Goal: Task Accomplishment & Management: Use online tool/utility

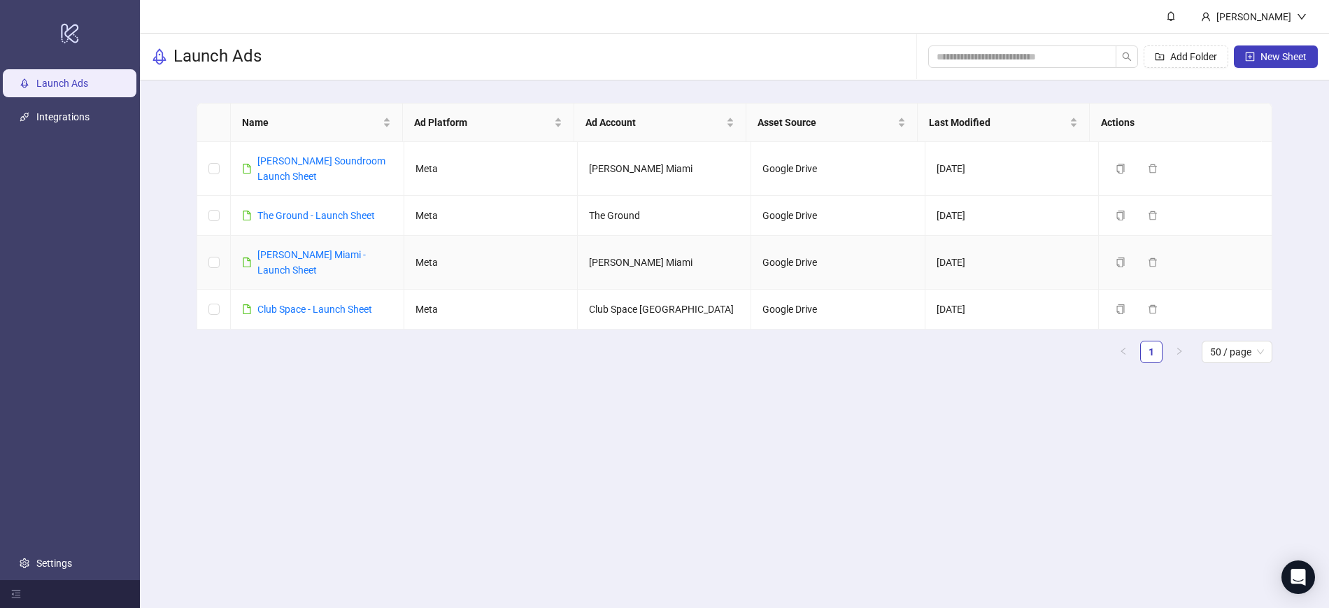
click at [294, 260] on link "[PERSON_NAME] Miami - Launch Sheet" at bounding box center [311, 262] width 108 height 27
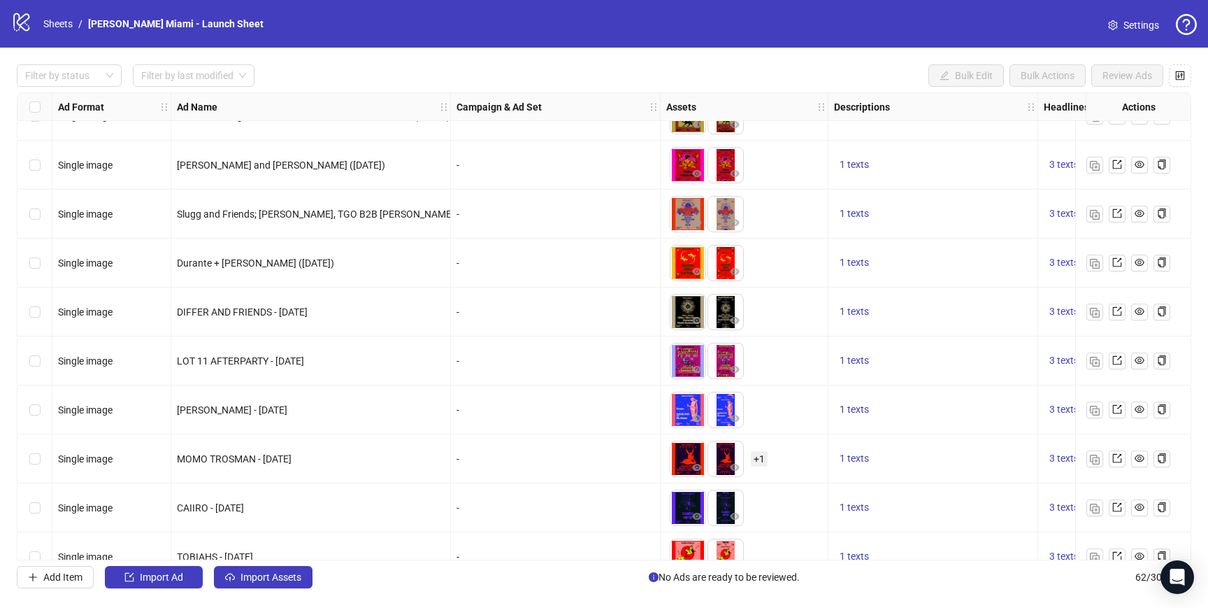
scroll to position [2602, 0]
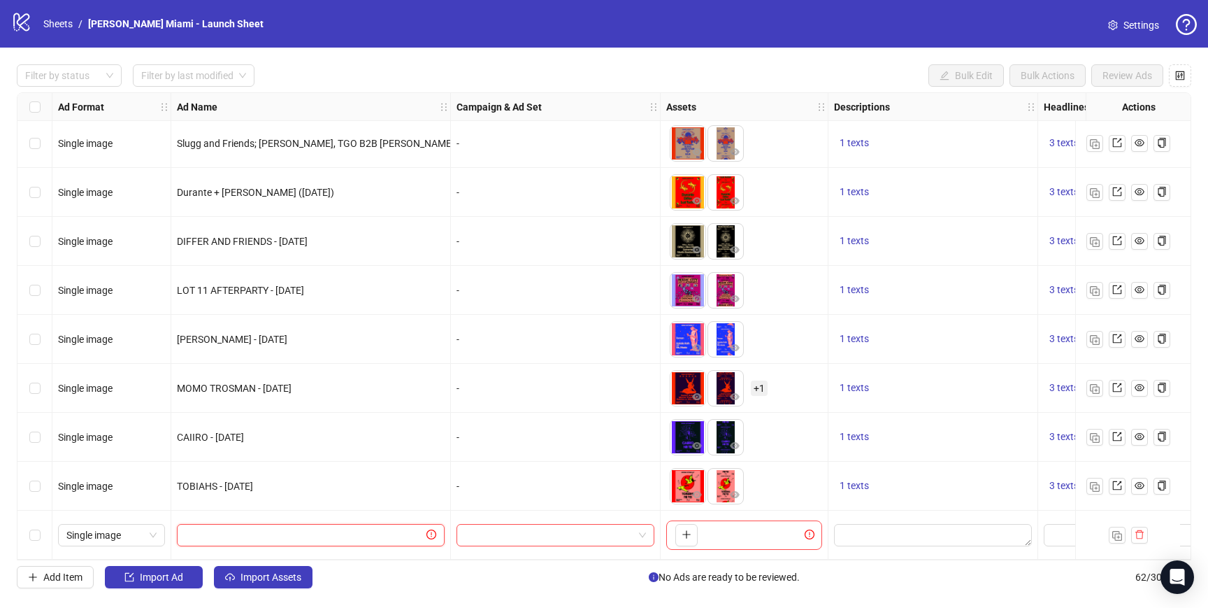
click at [243, 530] on input "text" at bounding box center [304, 534] width 238 height 15
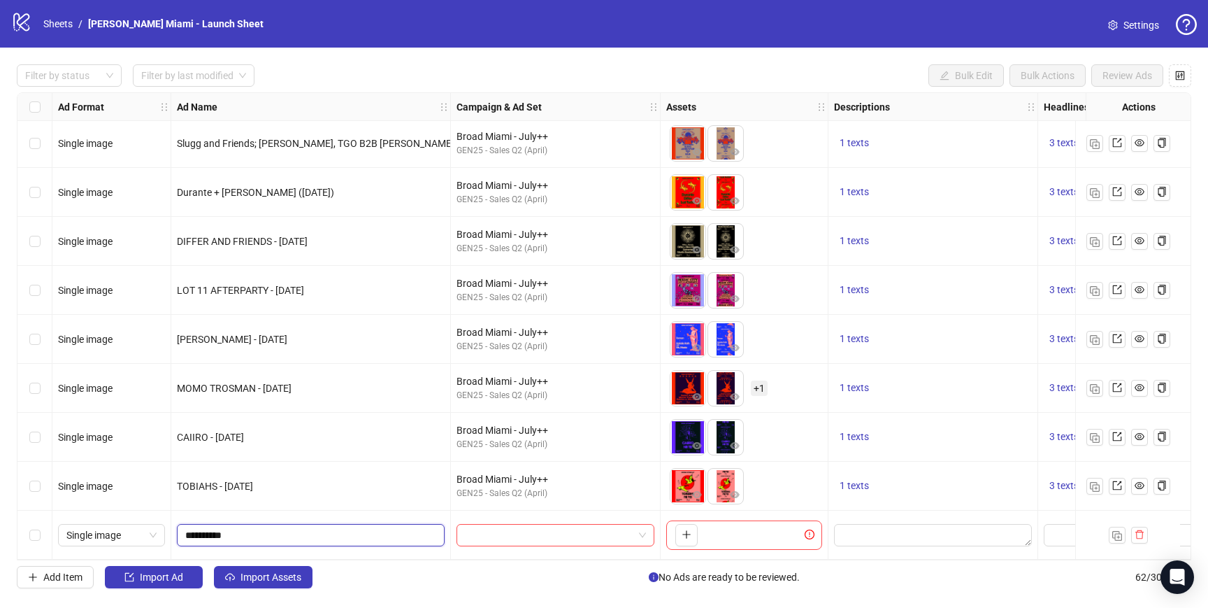
type input "**********"
click at [33, 573] on icon "plus" at bounding box center [32, 577] width 1 height 8
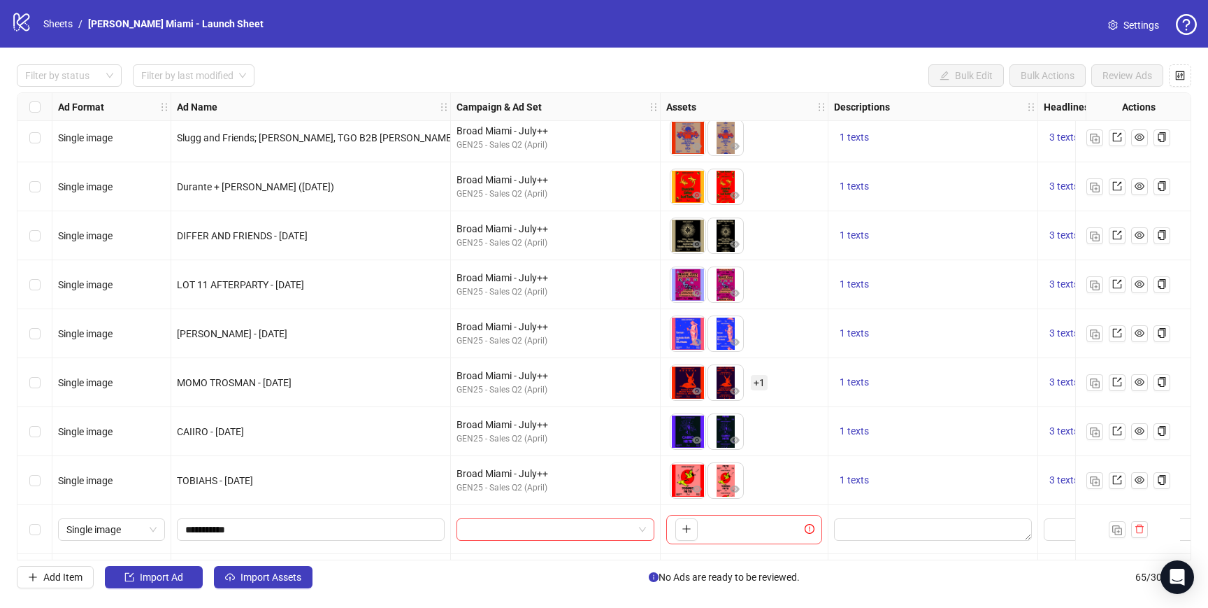
scroll to position [2749, 0]
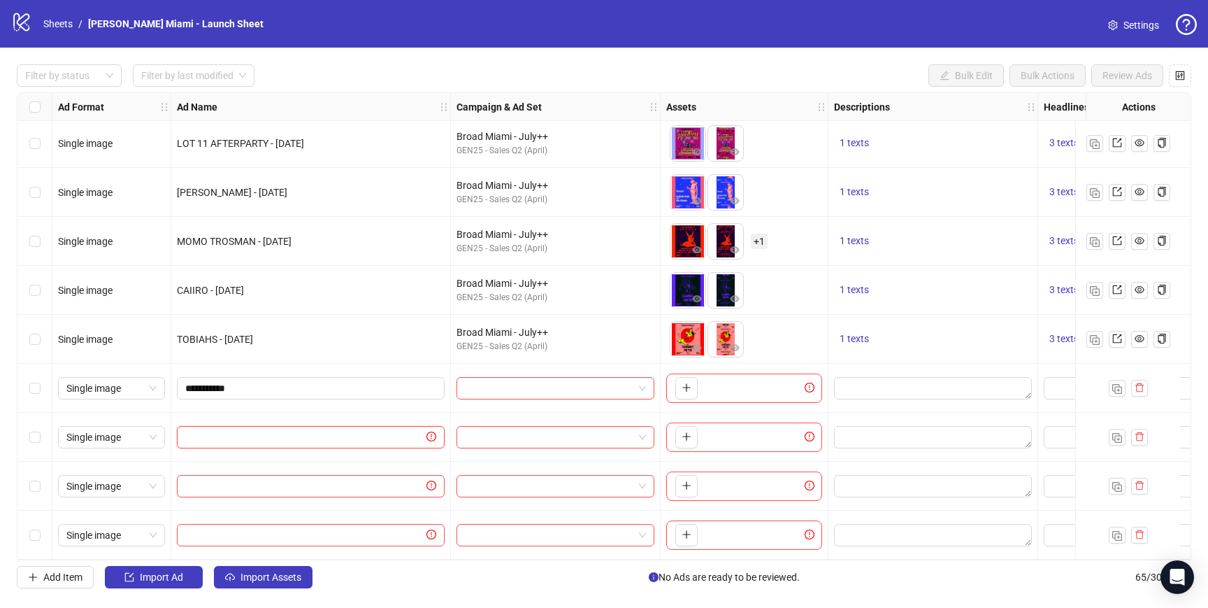
click at [213, 433] on input "text" at bounding box center [304, 436] width 238 height 15
type input "*"
type input "***"
click at [282, 429] on input "***" at bounding box center [309, 436] width 248 height 15
drag, startPoint x: 282, startPoint y: 425, endPoint x: 193, endPoint y: 429, distance: 89.6
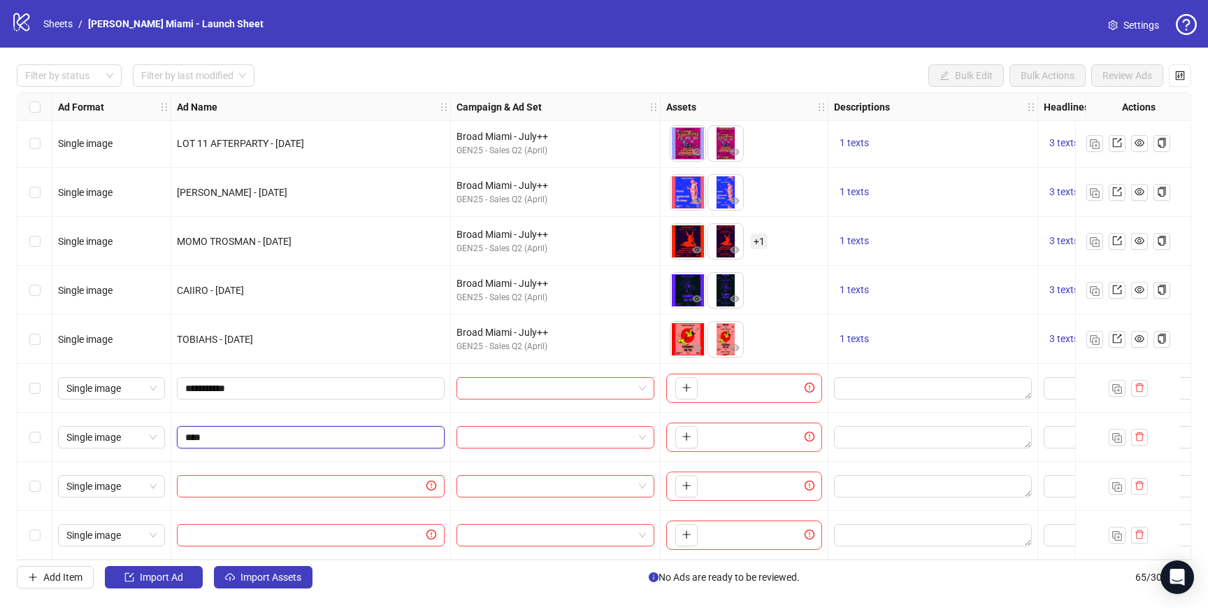
click at [183, 431] on span "***" at bounding box center [311, 437] width 268 height 22
click at [219, 429] on input "***" at bounding box center [309, 436] width 248 height 15
drag, startPoint x: 210, startPoint y: 427, endPoint x: 112, endPoint y: 418, distance: 99.0
type input "**********"
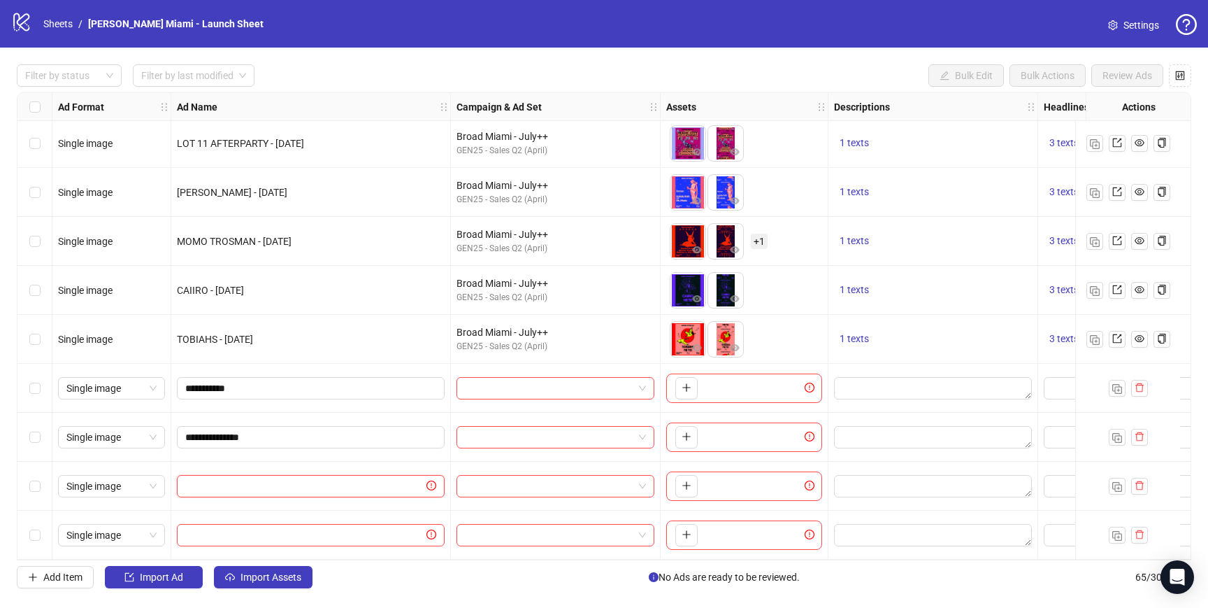
click at [269, 485] on input "text" at bounding box center [304, 485] width 238 height 15
type input "**********"
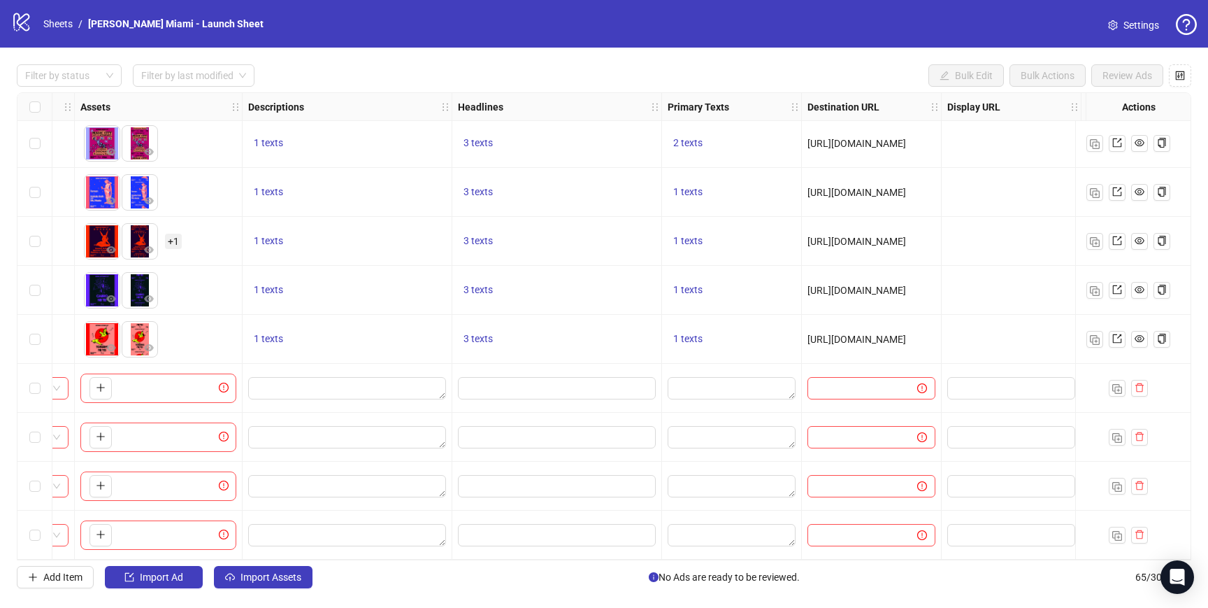
scroll to position [2749, 623]
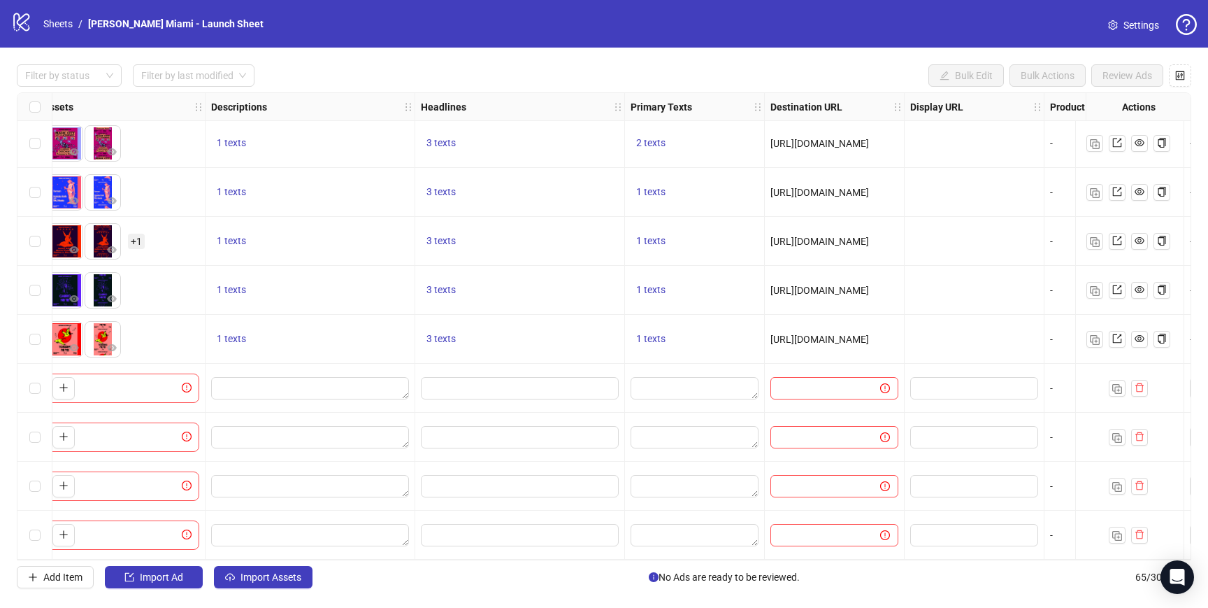
click at [786, 444] on div at bounding box center [835, 437] width 140 height 49
click at [789, 441] on span at bounding box center [835, 437] width 128 height 22
click at [791, 434] on input "text" at bounding box center [820, 436] width 82 height 15
paste input "**********"
type input "**********"
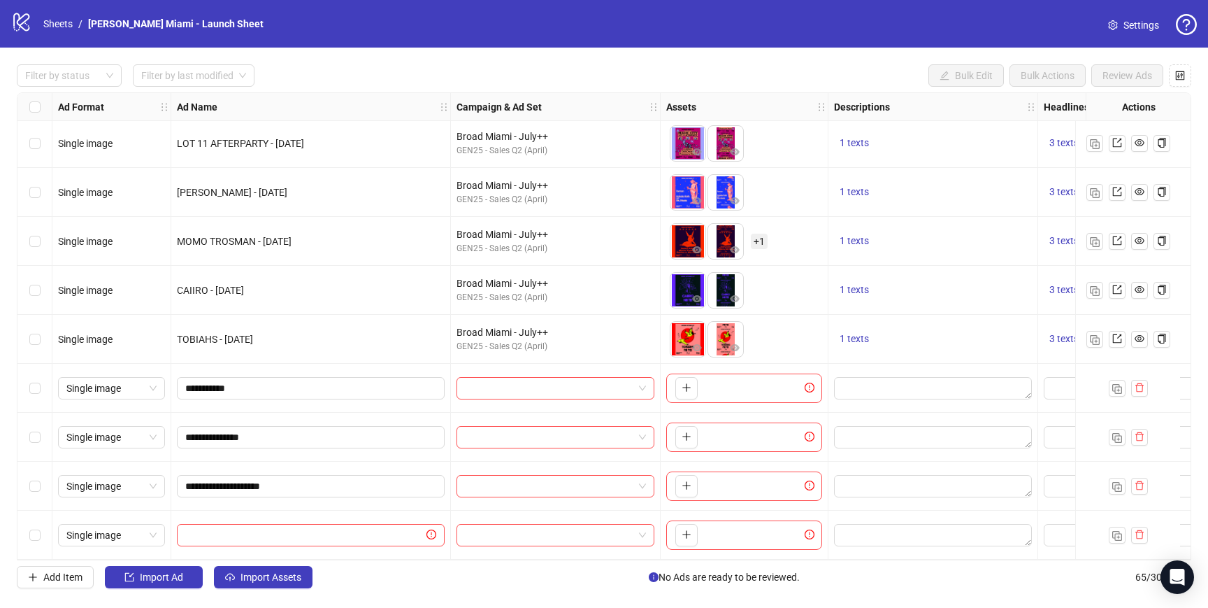
scroll to position [2749, 1017]
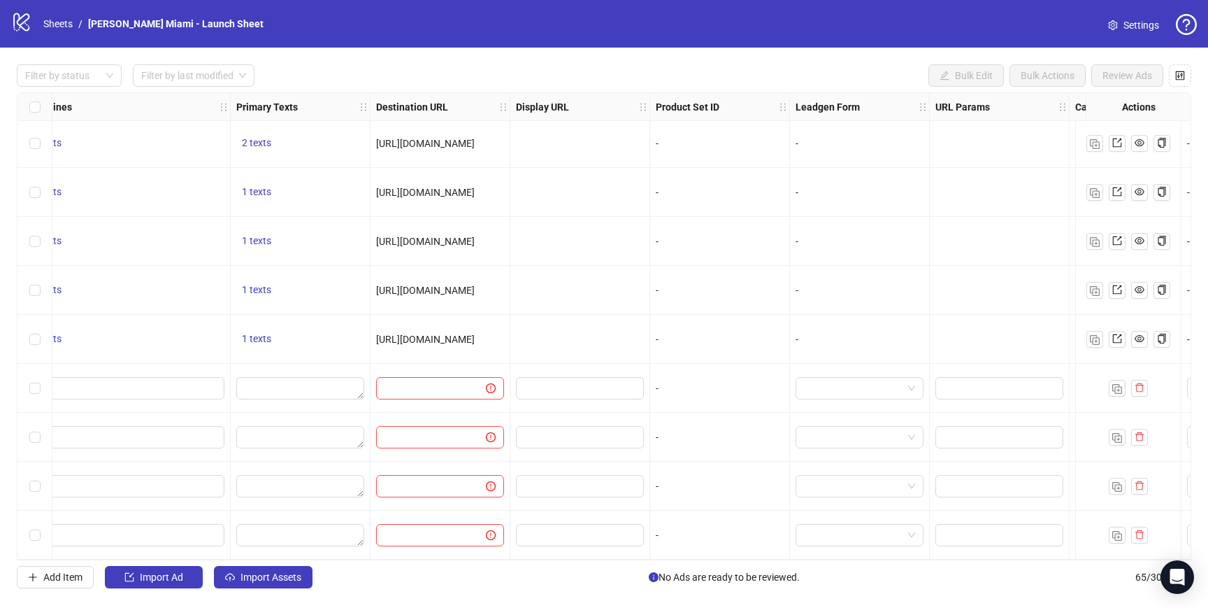
click at [576, 543] on div at bounding box center [580, 534] width 140 height 49
click at [578, 563] on div "Filter by status Filter by last modified Bulk Edit Bulk Actions Review Ads Ad F…" at bounding box center [604, 326] width 1208 height 557
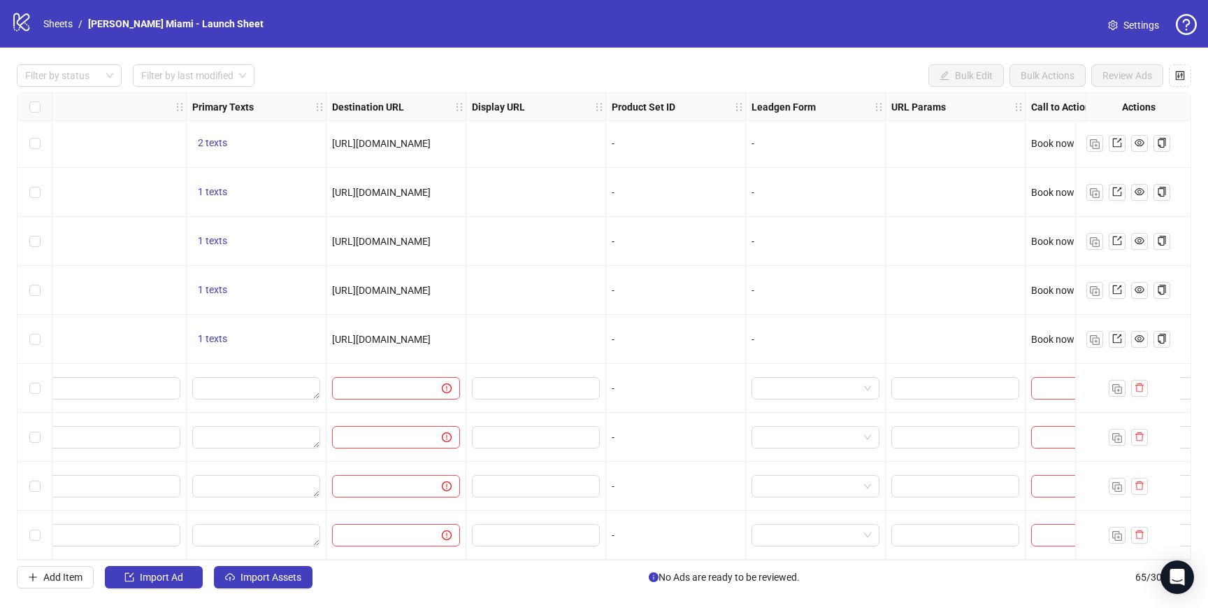
scroll to position [2749, 984]
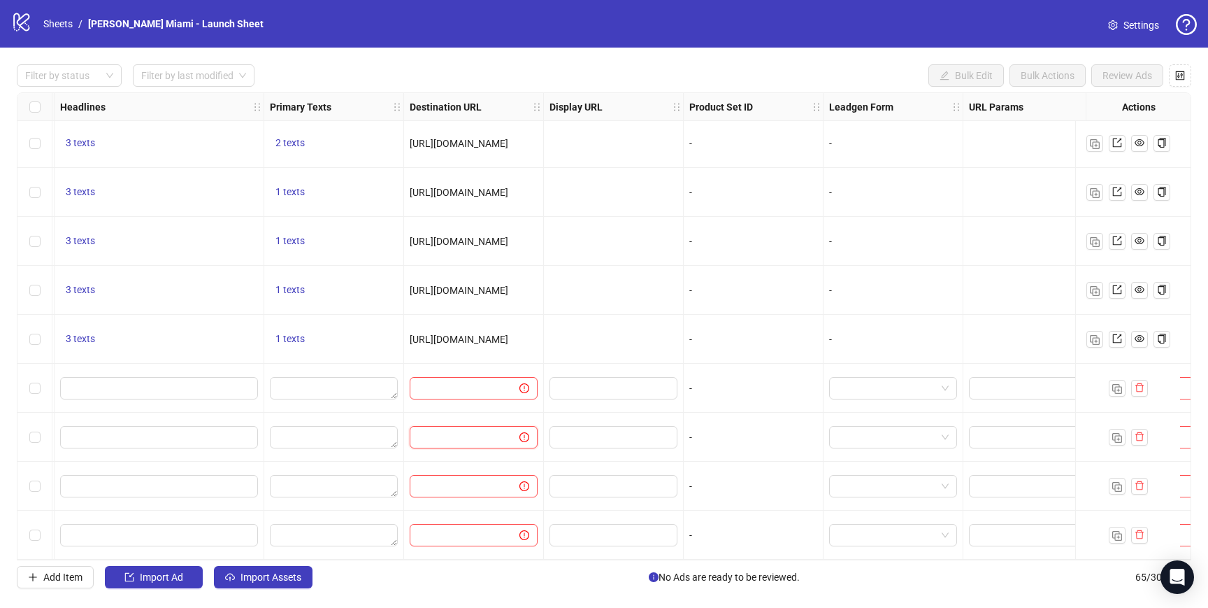
click at [452, 433] on input "text" at bounding box center [459, 436] width 82 height 15
click at [435, 479] on input "text" at bounding box center [459, 485] width 82 height 15
click at [446, 426] on span at bounding box center [474, 437] width 128 height 22
click at [445, 429] on input "text" at bounding box center [459, 436] width 82 height 15
type input "**********"
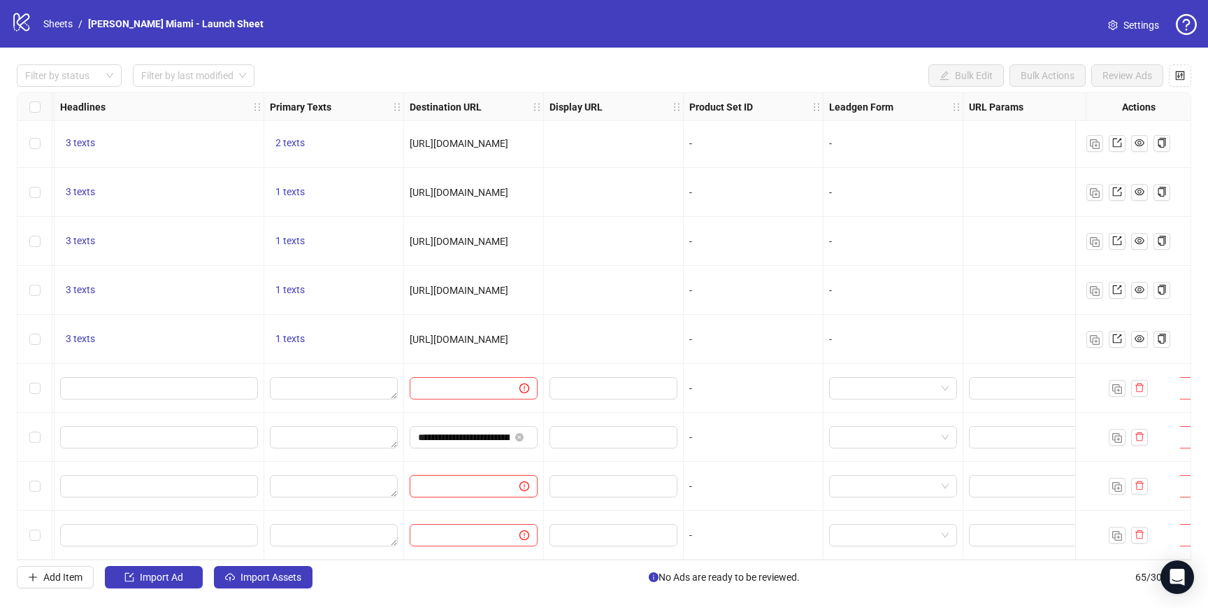
click at [475, 480] on input "text" at bounding box center [459, 485] width 82 height 15
paste input "**********"
type input "**********"
click at [484, 462] on div "**********" at bounding box center [474, 486] width 140 height 49
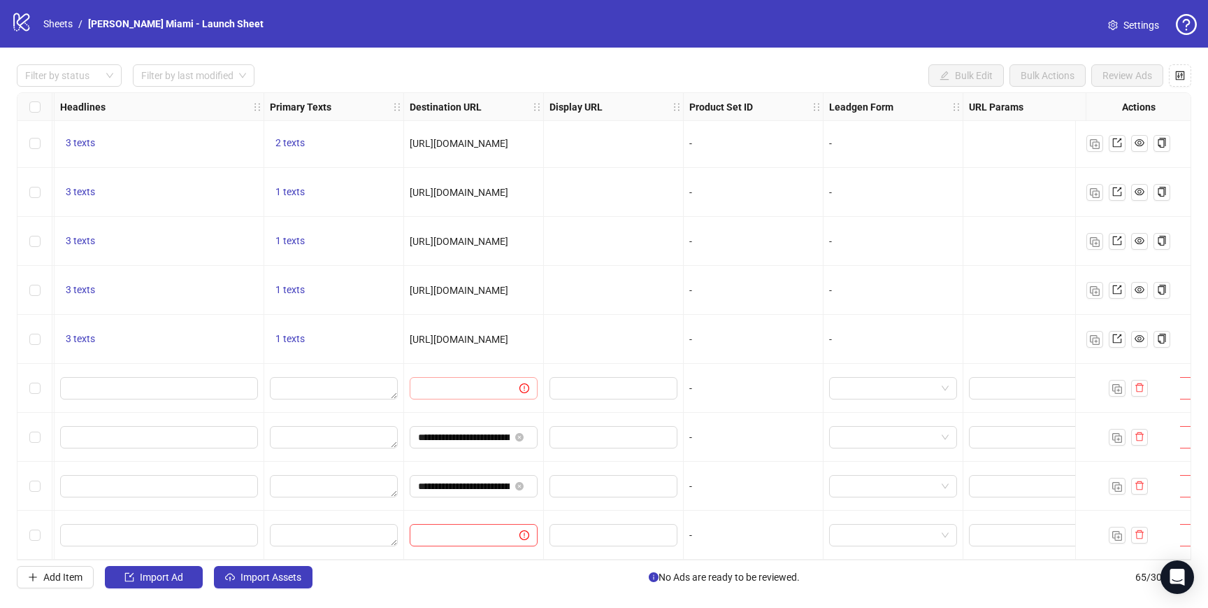
drag, startPoint x: 438, startPoint y: 390, endPoint x: 441, endPoint y: 382, distance: 8.2
click at [438, 390] on span at bounding box center [474, 388] width 128 height 22
click at [441, 382] on input "text" at bounding box center [459, 387] width 82 height 15
paste input "**********"
type input "**********"
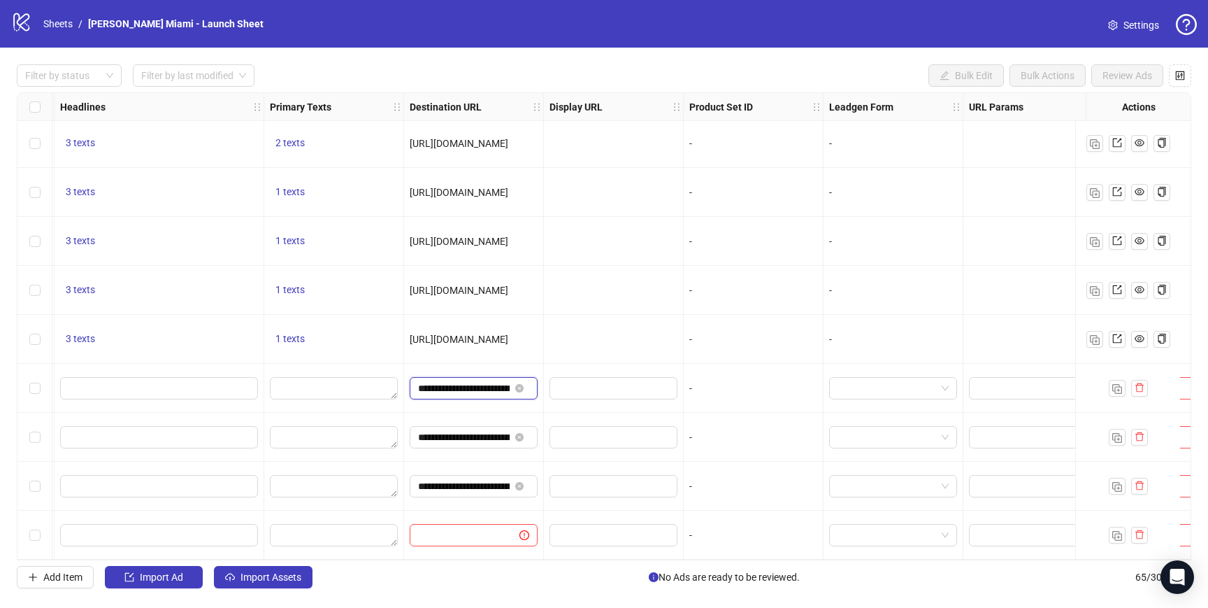
scroll to position [0, 64]
click at [477, 549] on div at bounding box center [474, 534] width 140 height 49
click at [478, 555] on div "Ad Format Ad Name Campaign & Ad Set Assets Descriptions Headlines Primary Texts…" at bounding box center [604, 326] width 1175 height 468
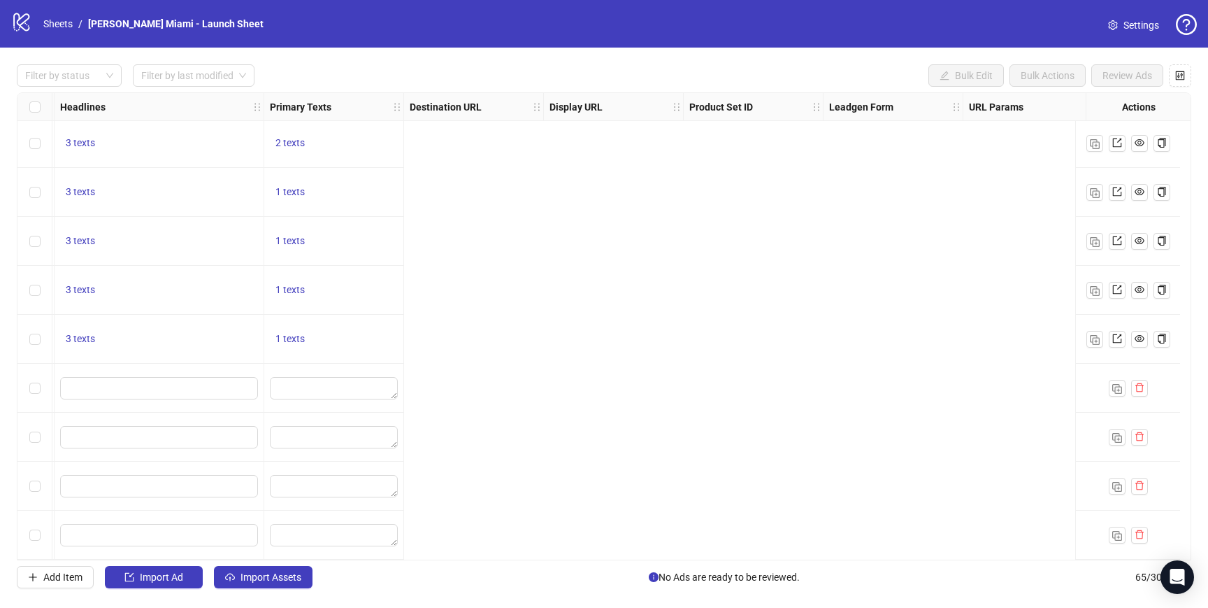
scroll to position [2749, 0]
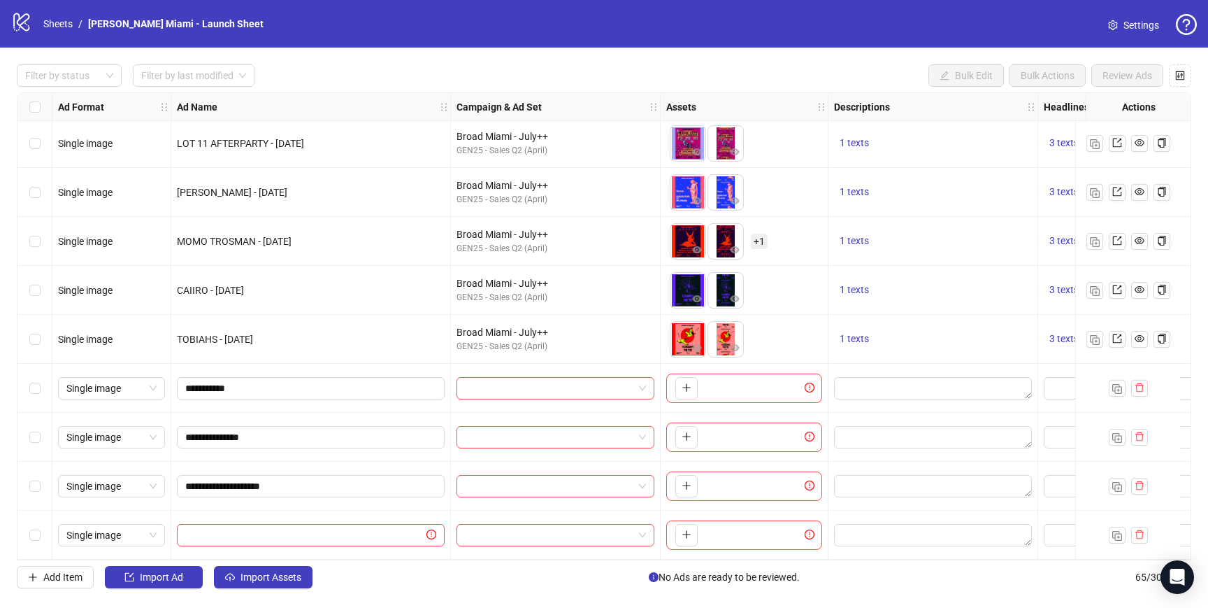
click at [667, 554] on div "Ad Format Ad Name Campaign & Ad Set Assets Descriptions Headlines Primary Texts…" at bounding box center [604, 326] width 1175 height 468
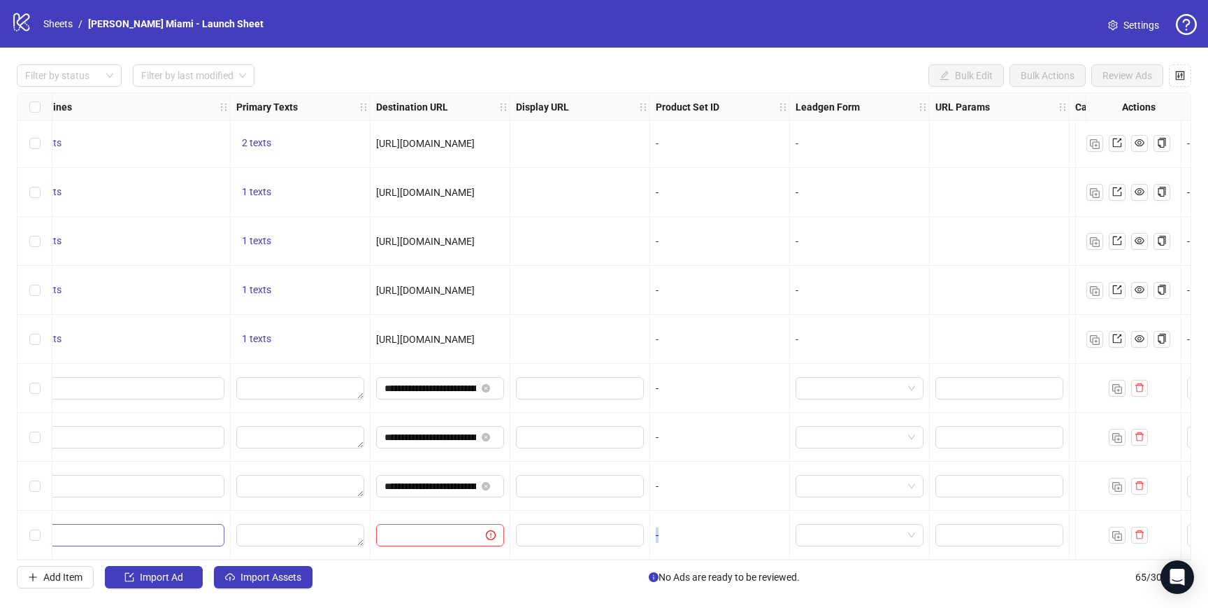
drag, startPoint x: 662, startPoint y: 553, endPoint x: 190, endPoint y: 527, distance: 472.7
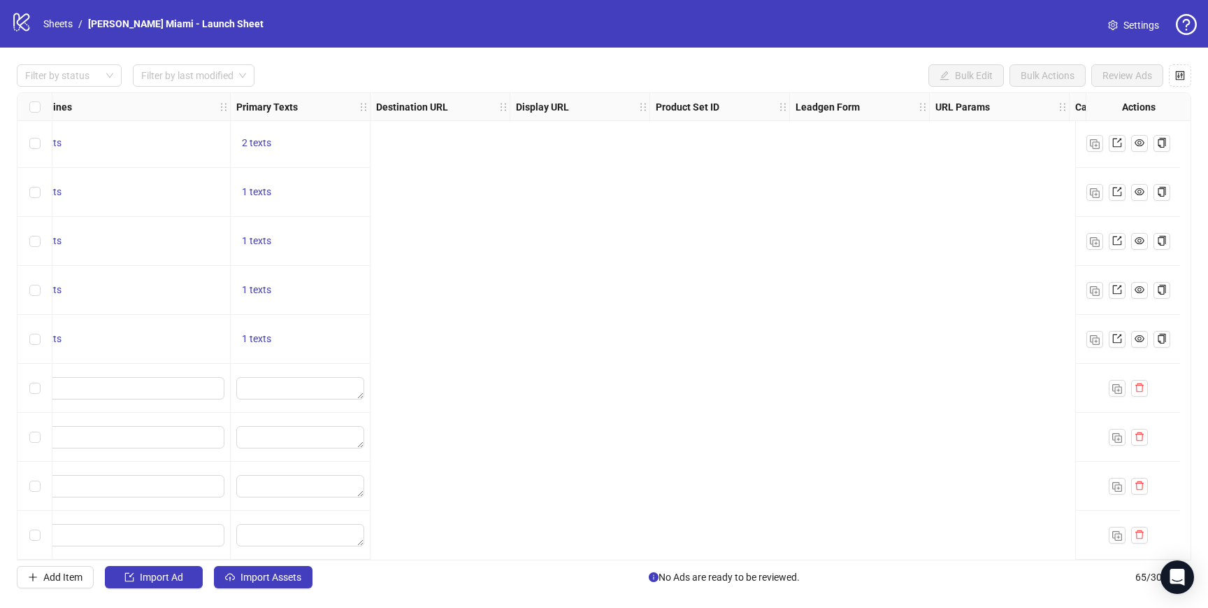
scroll to position [2749, 0]
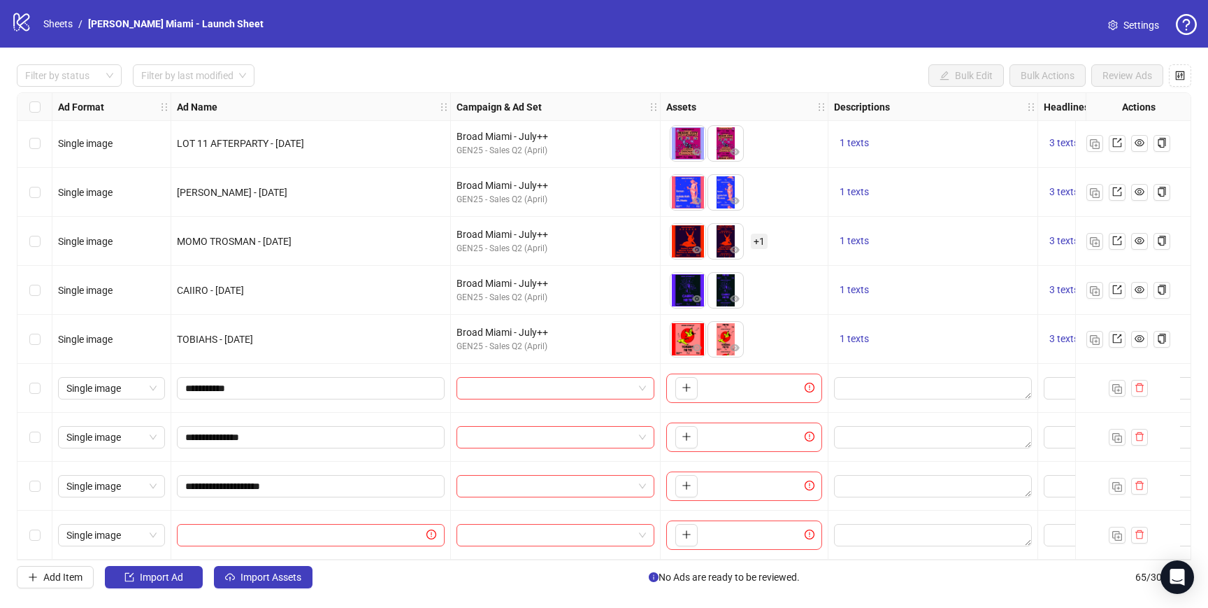
click at [36, 392] on div "Select row 62" at bounding box center [34, 388] width 35 height 49
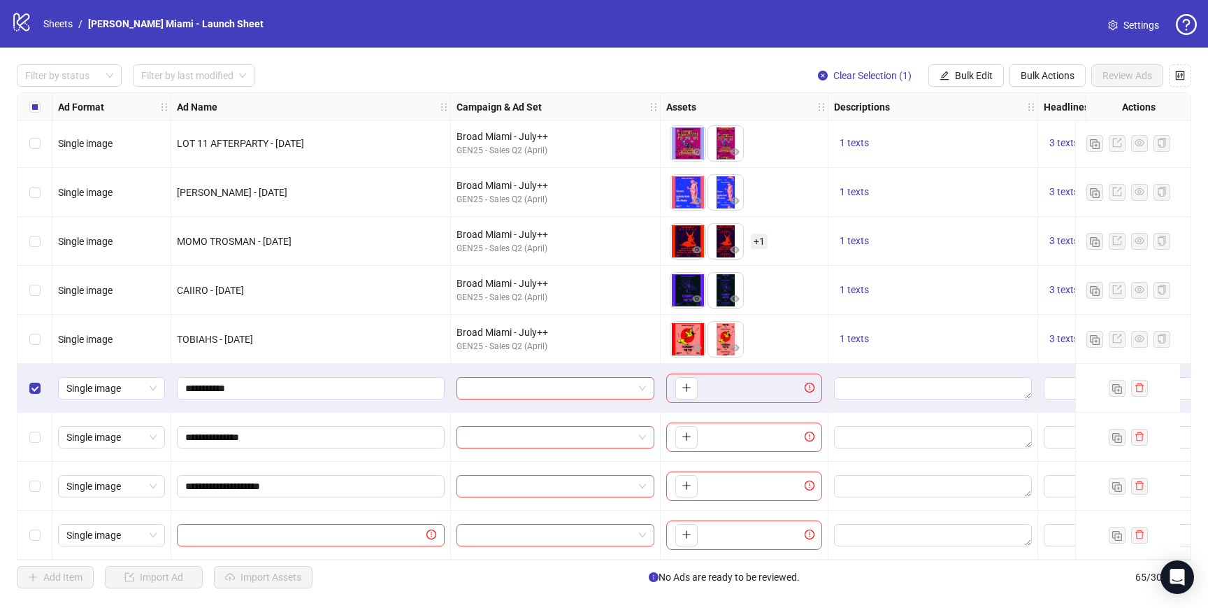
click at [38, 453] on div "Select row 63" at bounding box center [34, 437] width 35 height 49
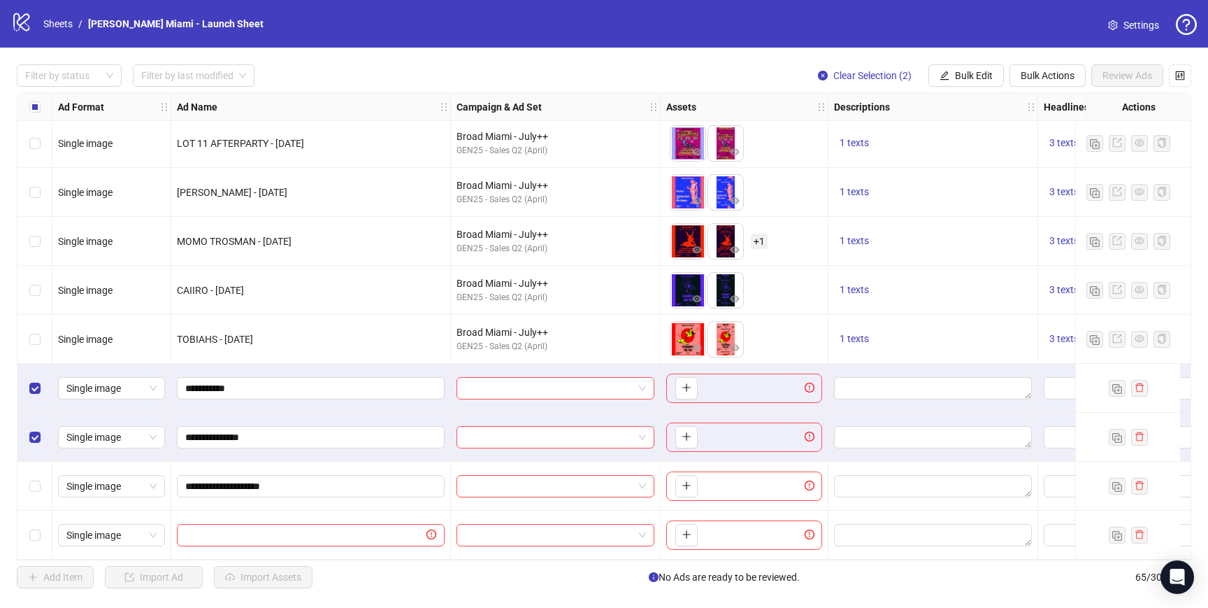
click at [43, 464] on div "Select row 64" at bounding box center [34, 486] width 35 height 49
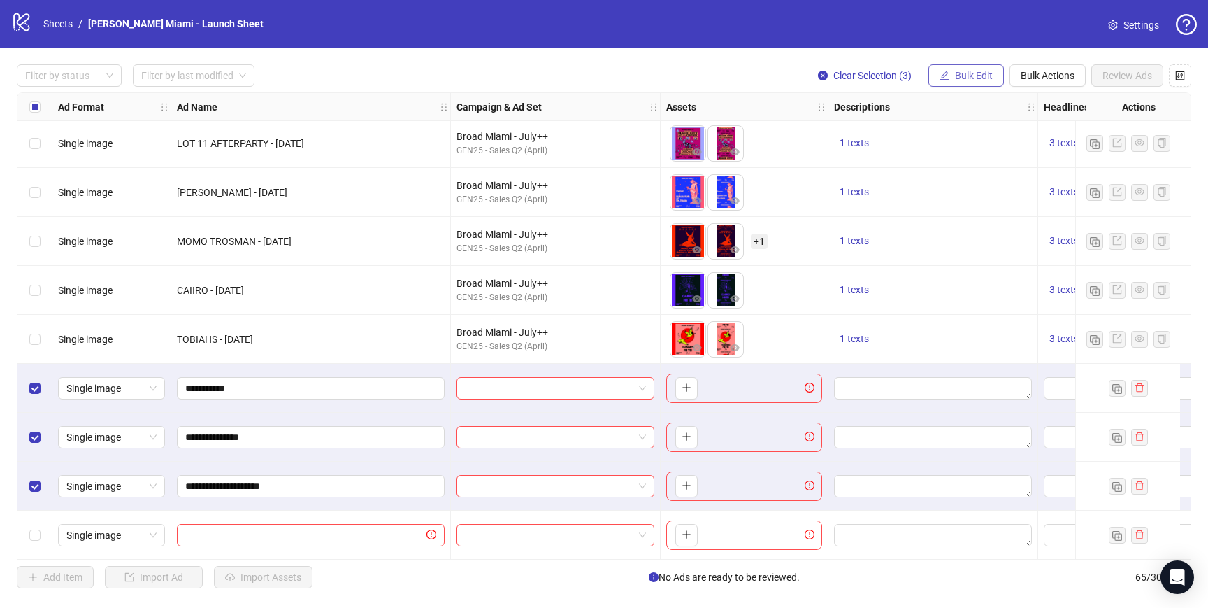
click at [982, 78] on span "Bulk Edit" at bounding box center [974, 75] width 38 height 11
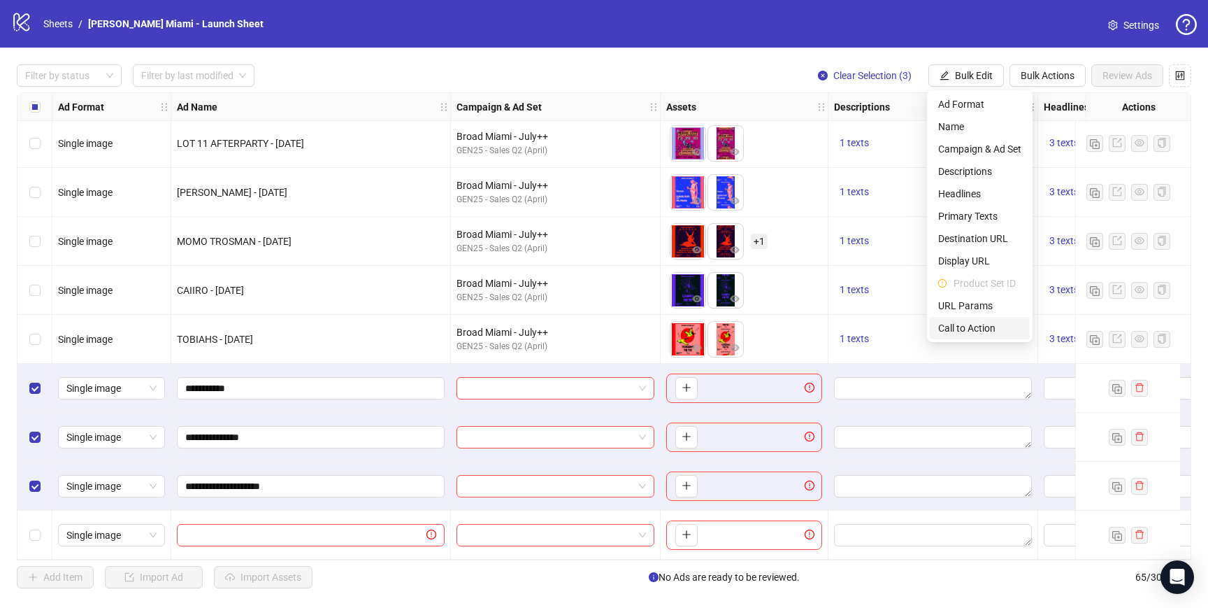
click at [971, 321] on span "Call to Action" at bounding box center [979, 327] width 83 height 15
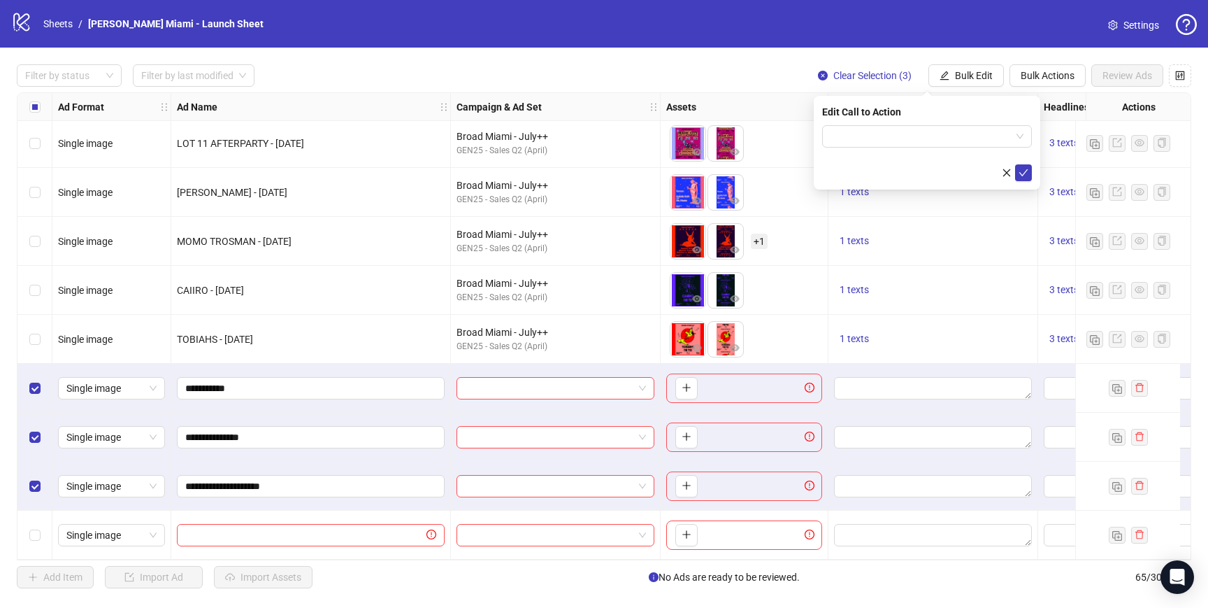
click at [917, 115] on div "Edit Call to Action" at bounding box center [927, 111] width 210 height 15
click at [916, 135] on input "search" at bounding box center [921, 136] width 180 height 21
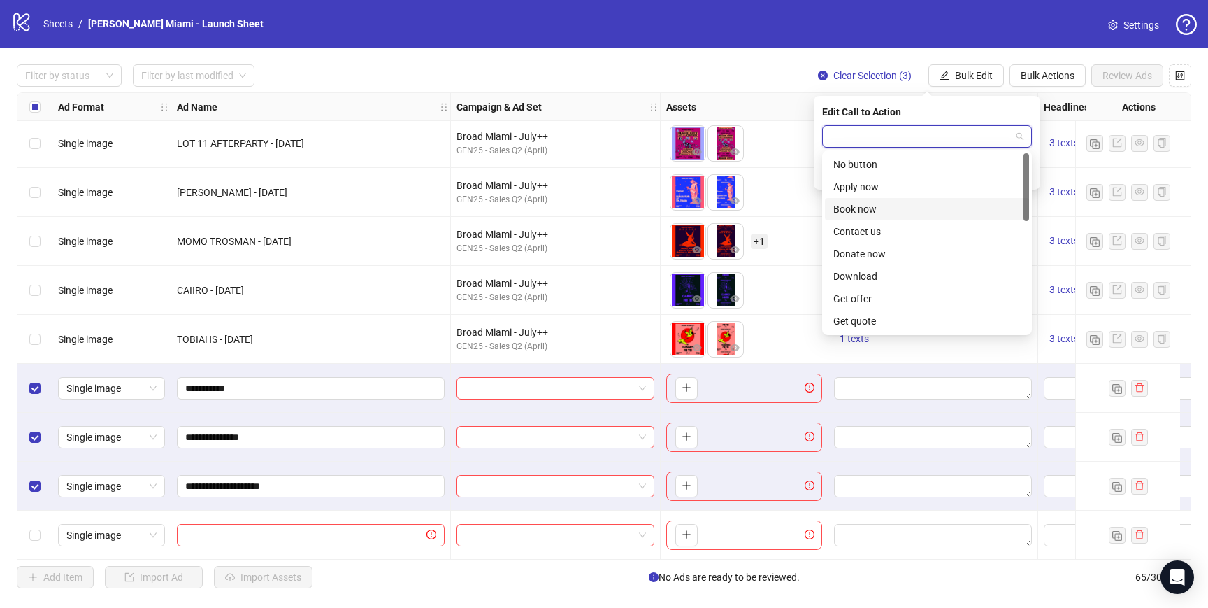
click at [879, 217] on div "Book now" at bounding box center [927, 209] width 204 height 22
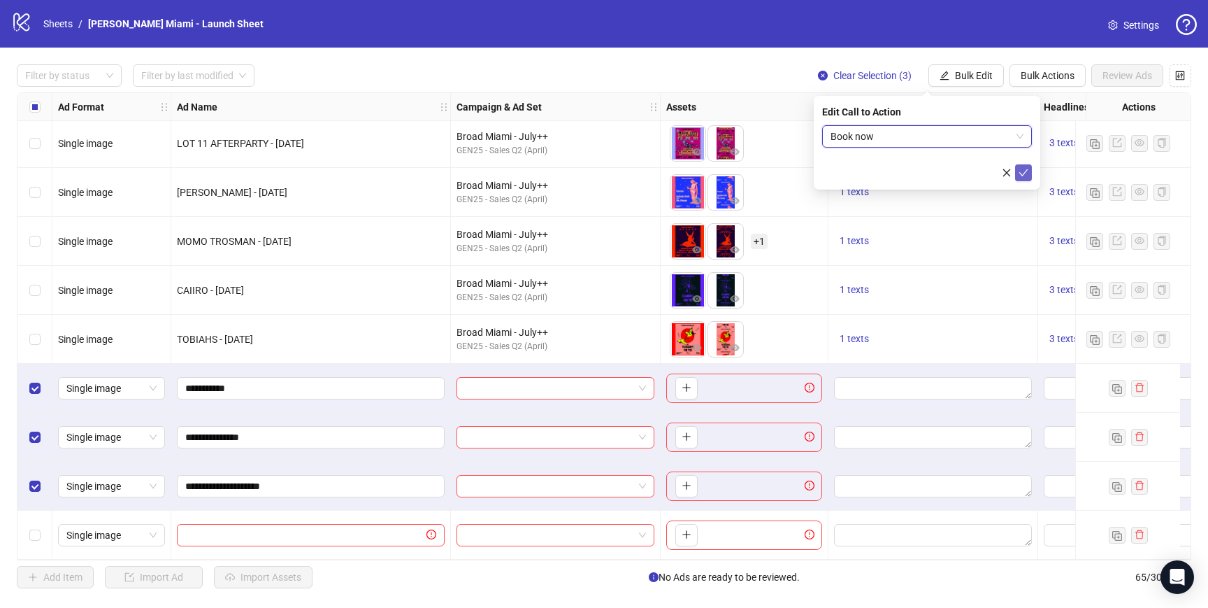
click at [1022, 168] on icon "check" at bounding box center [1024, 173] width 10 height 10
click at [516, 394] on div at bounding box center [556, 388] width 210 height 49
click at [515, 386] on input "search" at bounding box center [549, 388] width 169 height 21
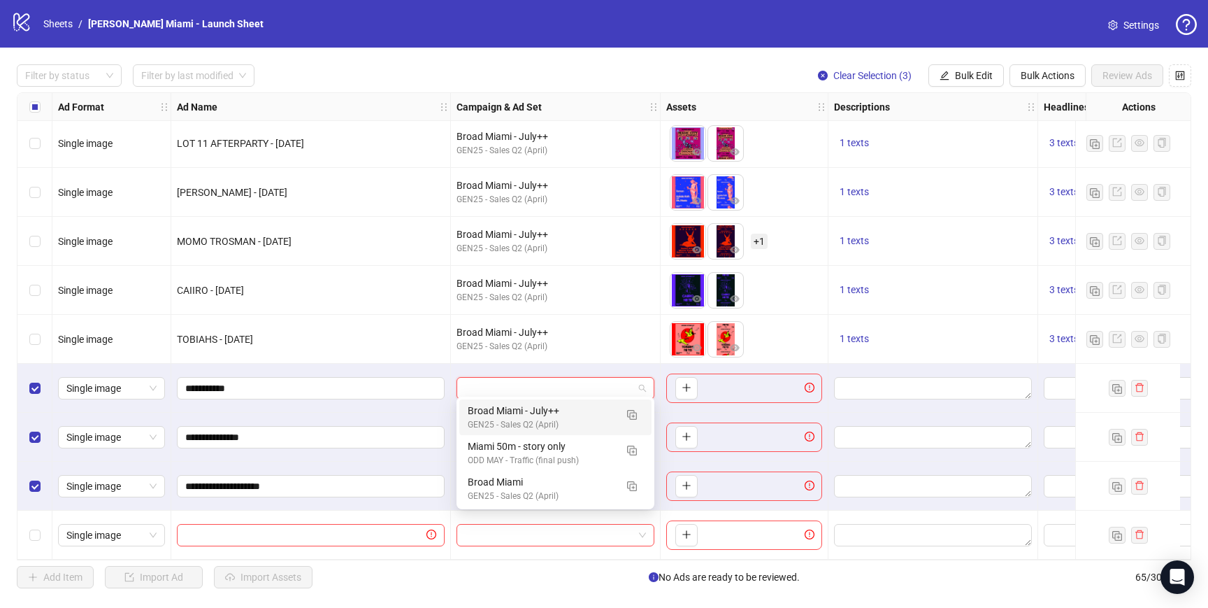
click at [541, 426] on div "GEN25 - Sales Q2 (April)" at bounding box center [542, 424] width 148 height 13
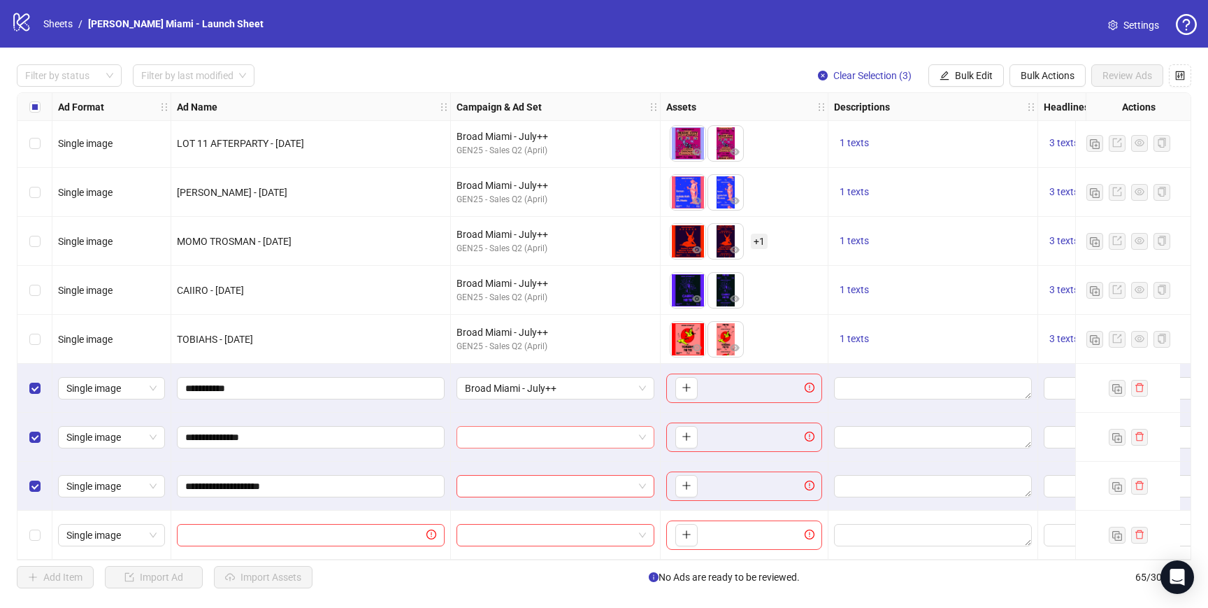
click at [527, 433] on input "search" at bounding box center [549, 437] width 169 height 21
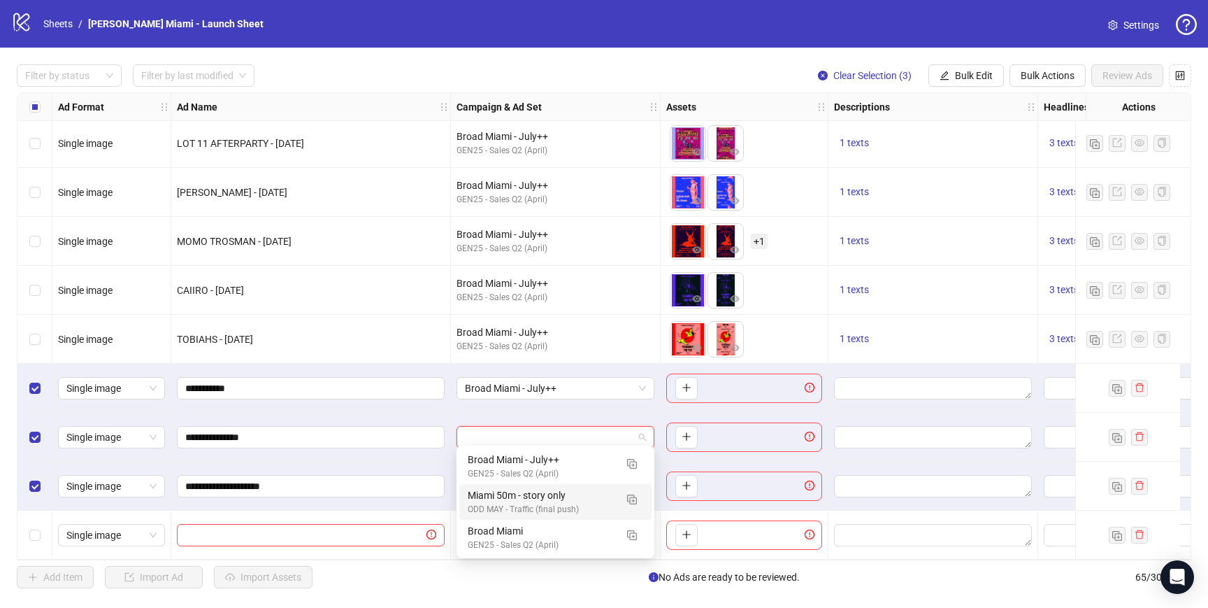
click at [542, 483] on div "Created: [DATE]" at bounding box center [542, 483] width 0 height 0
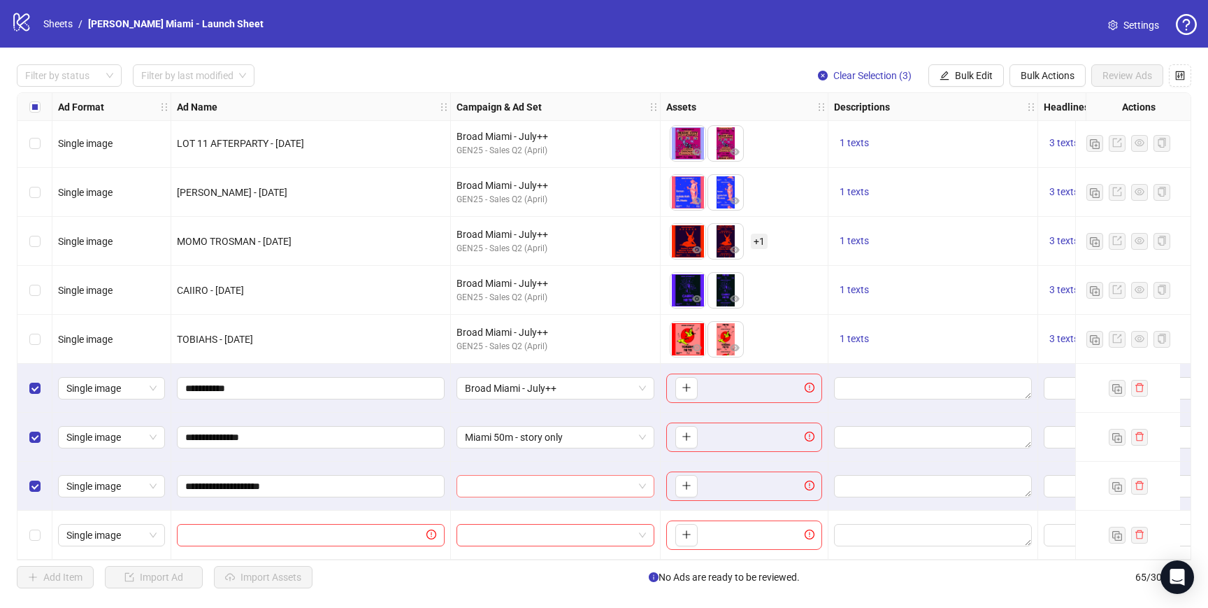
click at [548, 482] on input "search" at bounding box center [549, 485] width 169 height 21
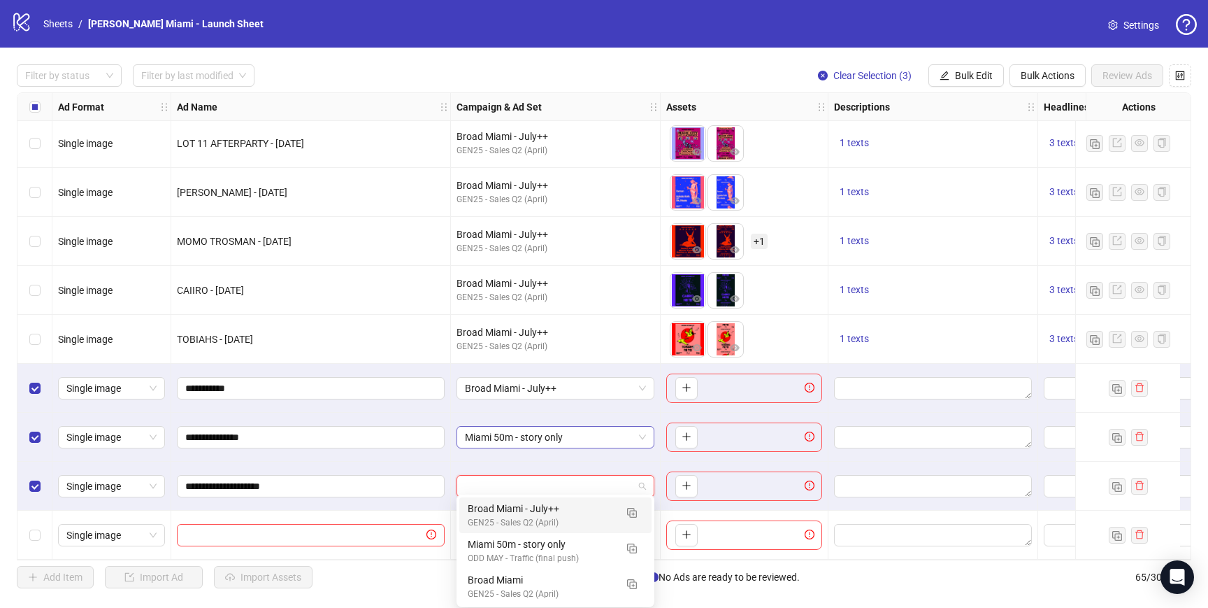
click at [552, 436] on span "Miami 50m - story only" at bounding box center [555, 437] width 181 height 21
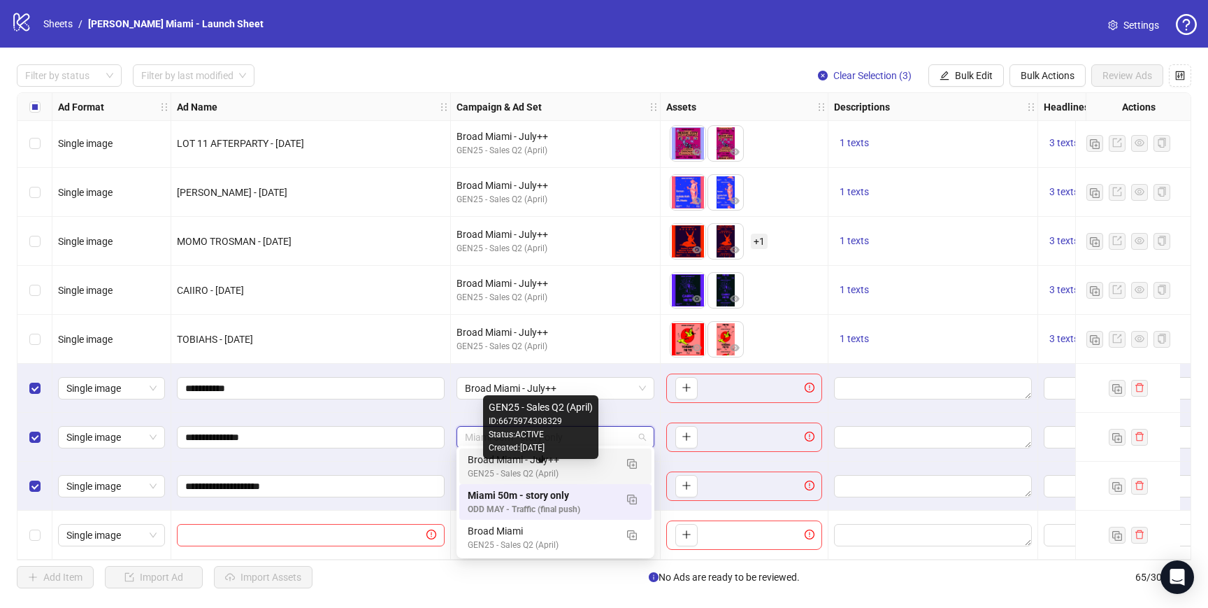
click at [599, 467] on div "GEN25 - Sales Q2 (April)" at bounding box center [542, 473] width 148 height 13
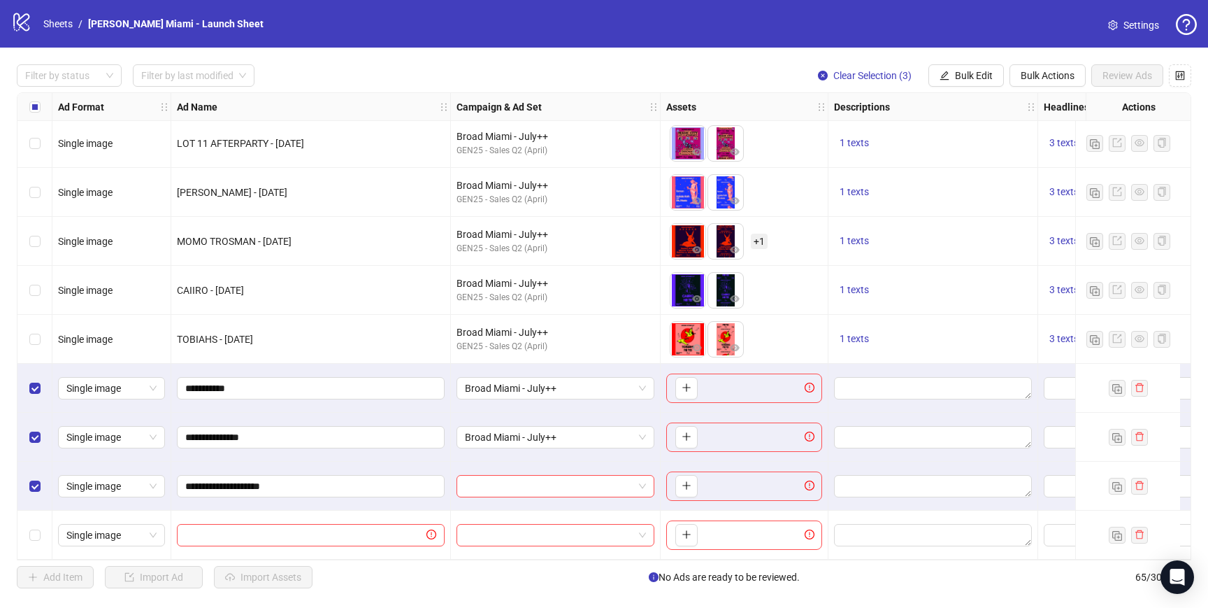
click at [571, 499] on div at bounding box center [556, 486] width 210 height 49
click at [563, 482] on input "search" at bounding box center [549, 485] width 169 height 21
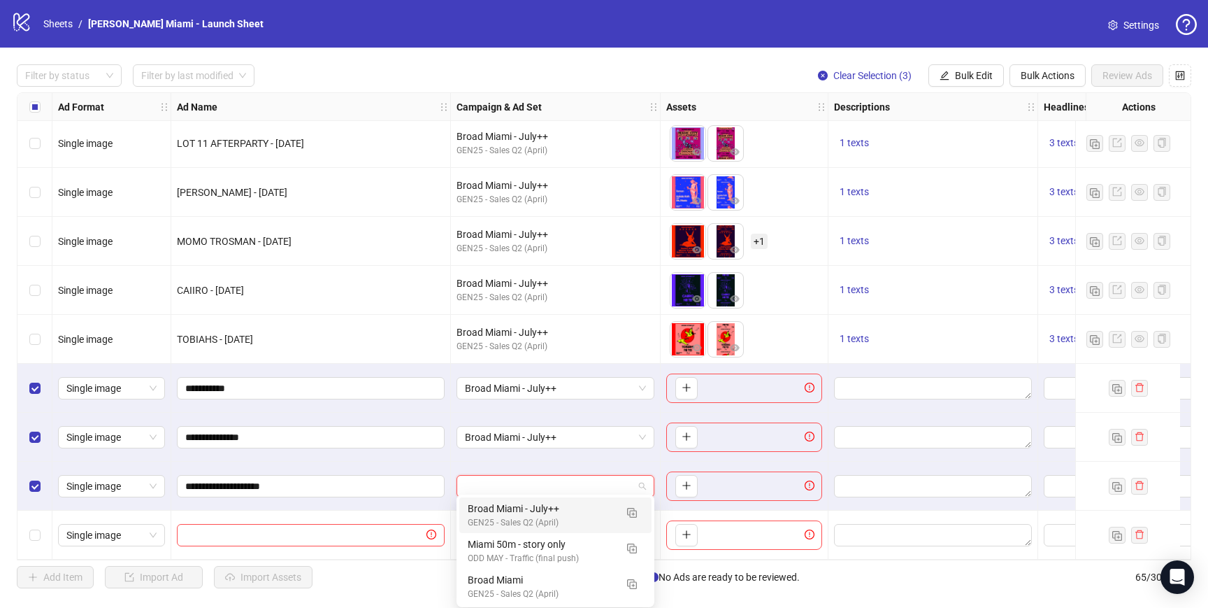
click at [567, 506] on div "Broad Miami - July++" at bounding box center [542, 508] width 148 height 15
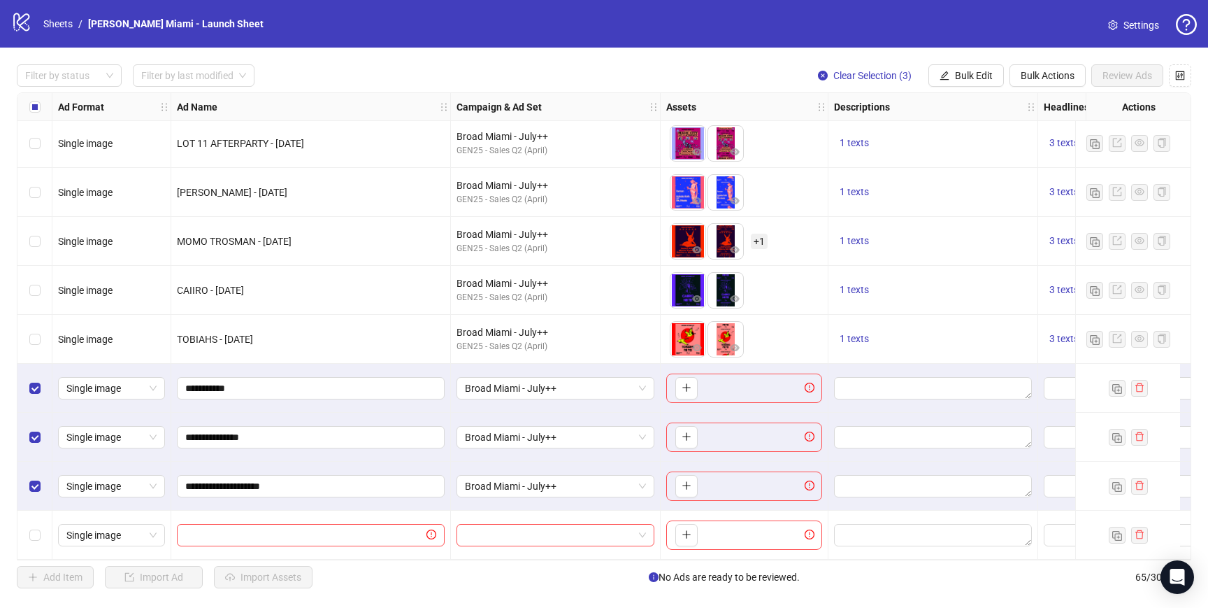
click at [738, 471] on div "To pick up a draggable item, press the space bar. While dragging, use the arrow…" at bounding box center [744, 485] width 156 height 29
click at [672, 487] on div "To pick up a draggable item, press the space bar. While dragging, use the arrow…" at bounding box center [684, 486] width 28 height 22
click at [676, 482] on button "button" at bounding box center [686, 486] width 22 height 22
click at [755, 482] on span "+ 1" at bounding box center [759, 485] width 17 height 15
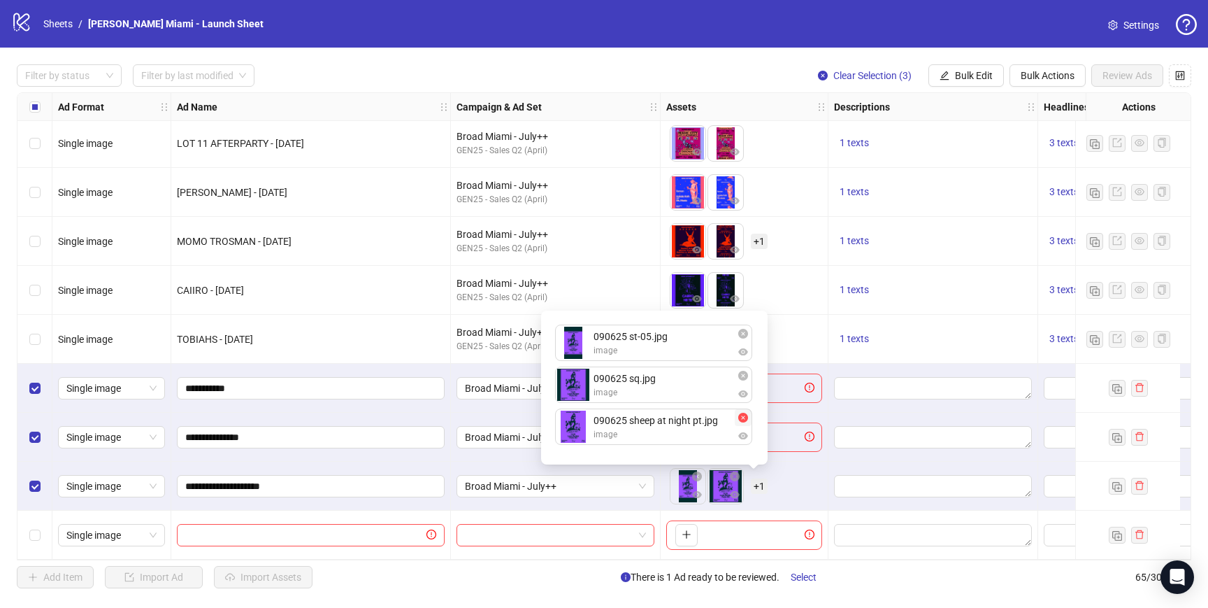
click at [743, 420] on icon "close-circle" at bounding box center [743, 418] width 10 height 10
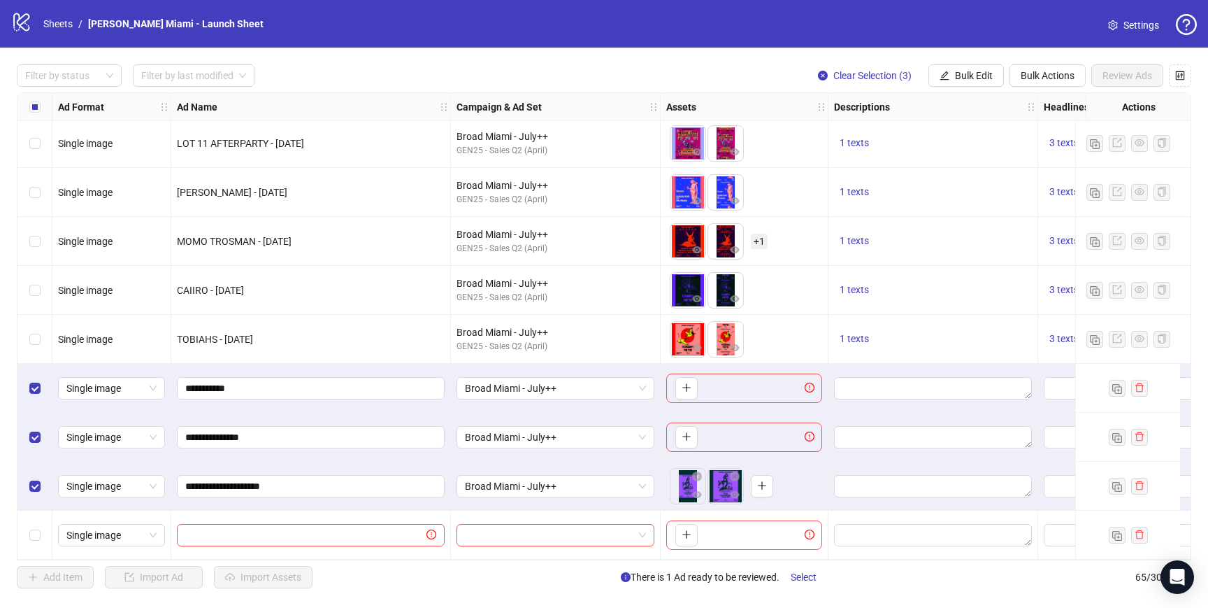
click at [806, 464] on div "To pick up a draggable item, press the space bar. While dragging, use the arrow…" at bounding box center [744, 485] width 156 height 43
drag, startPoint x: 713, startPoint y: 483, endPoint x: 692, endPoint y: 486, distance: 21.9
click at [692, 486] on body "logo/logo-mobile Sheets / [PERSON_NAME] Miami - Launch Sheet Settings Filter by…" at bounding box center [604, 304] width 1208 height 608
click at [682, 431] on icon "plus" at bounding box center [687, 436] width 10 height 10
click at [683, 393] on button "button" at bounding box center [686, 388] width 22 height 22
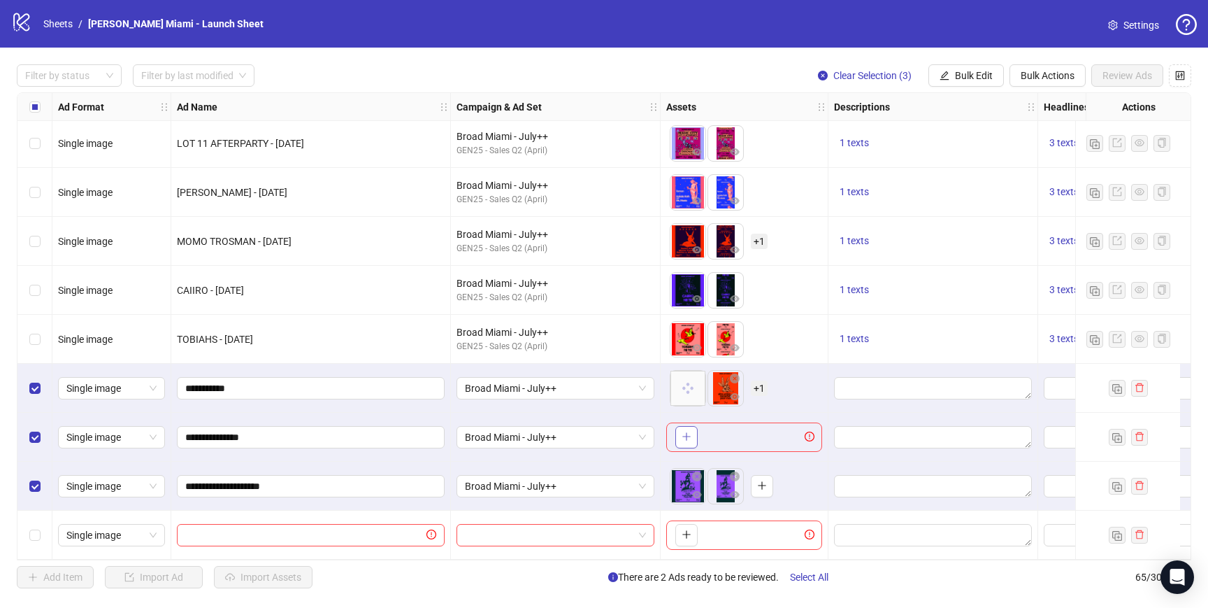
click at [689, 431] on icon "plus" at bounding box center [687, 436] width 10 height 10
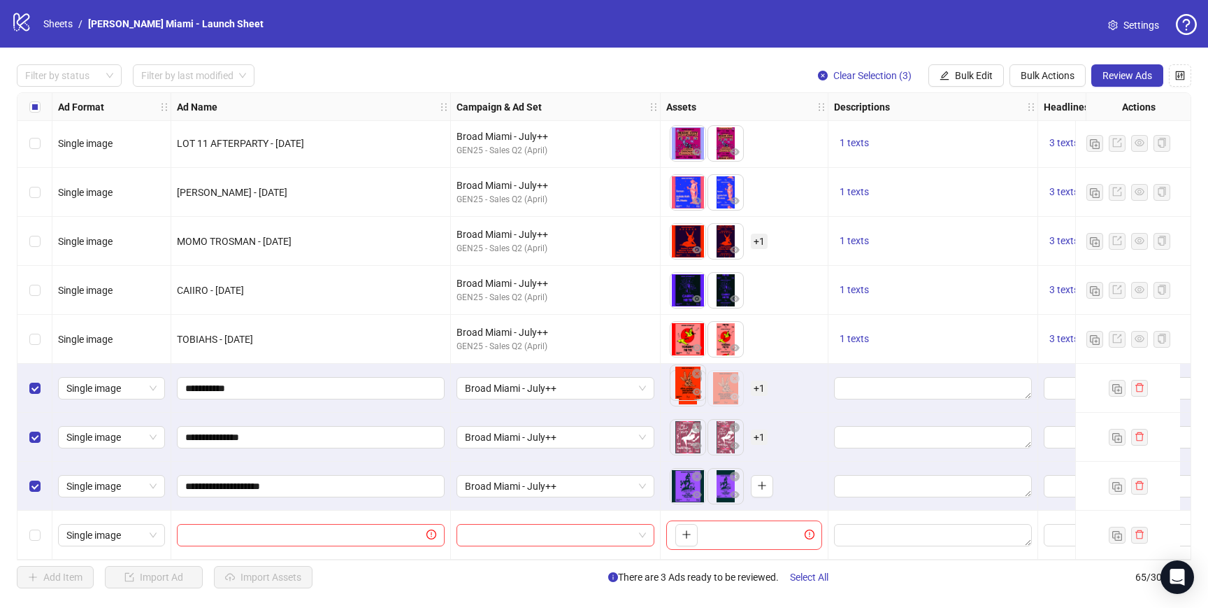
drag, startPoint x: 717, startPoint y: 395, endPoint x: 679, endPoint y: 394, distance: 38.5
click at [679, 394] on body "logo/logo-mobile Sheets / [PERSON_NAME] Miami - Launch Sheet Settings Filter by…" at bounding box center [604, 304] width 1208 height 608
click at [759, 384] on span "+ 1" at bounding box center [759, 387] width 17 height 15
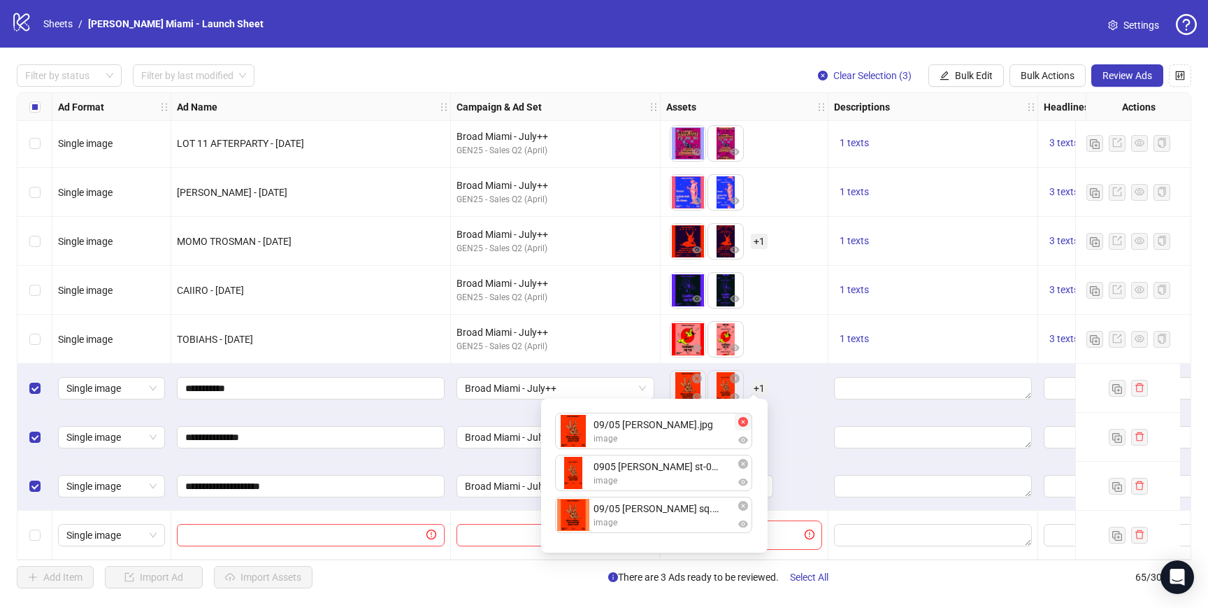
click at [743, 423] on icon "close-circle" at bounding box center [743, 422] width 10 height 10
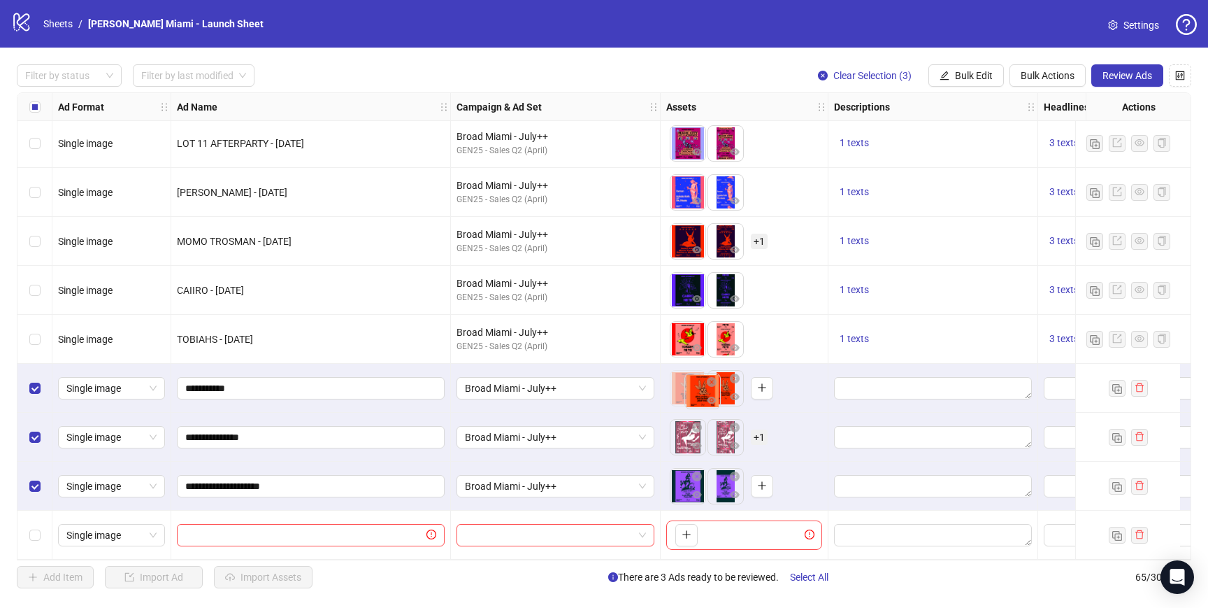
drag, startPoint x: 720, startPoint y: 384, endPoint x: 696, endPoint y: 392, distance: 24.6
click at [696, 392] on body "logo/logo-mobile Sheets / [PERSON_NAME] Miami - Launch Sheet Settings Filter by…" at bounding box center [604, 304] width 1208 height 608
click at [760, 429] on span "+ 1" at bounding box center [759, 436] width 17 height 15
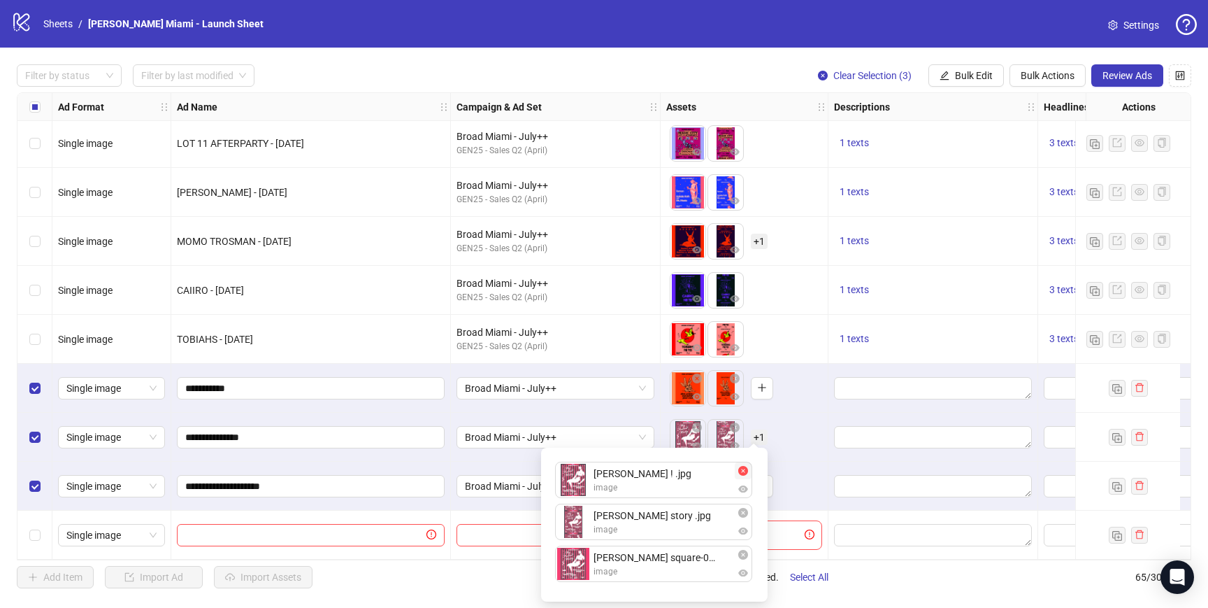
click at [745, 475] on span "button" at bounding box center [743, 470] width 10 height 11
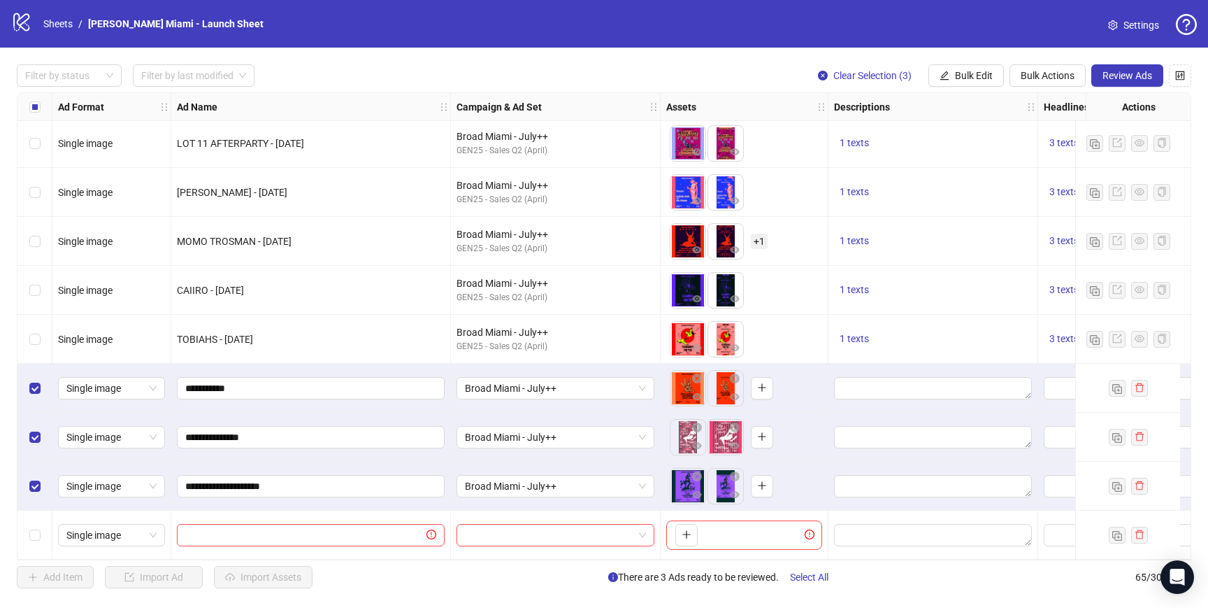
click at [819, 433] on div "To pick up a draggable item, press the space bar. While dragging, use the arrow…" at bounding box center [744, 436] width 156 height 43
drag, startPoint x: 728, startPoint y: 438, endPoint x: 689, endPoint y: 441, distance: 38.5
click at [689, 441] on ul at bounding box center [708, 437] width 76 height 36
drag, startPoint x: 726, startPoint y: 431, endPoint x: 686, endPoint y: 438, distance: 40.4
click at [686, 438] on body "logo/logo-mobile Sheets / [PERSON_NAME] Miami - Launch Sheet Settings Filter by…" at bounding box center [604, 304] width 1208 height 608
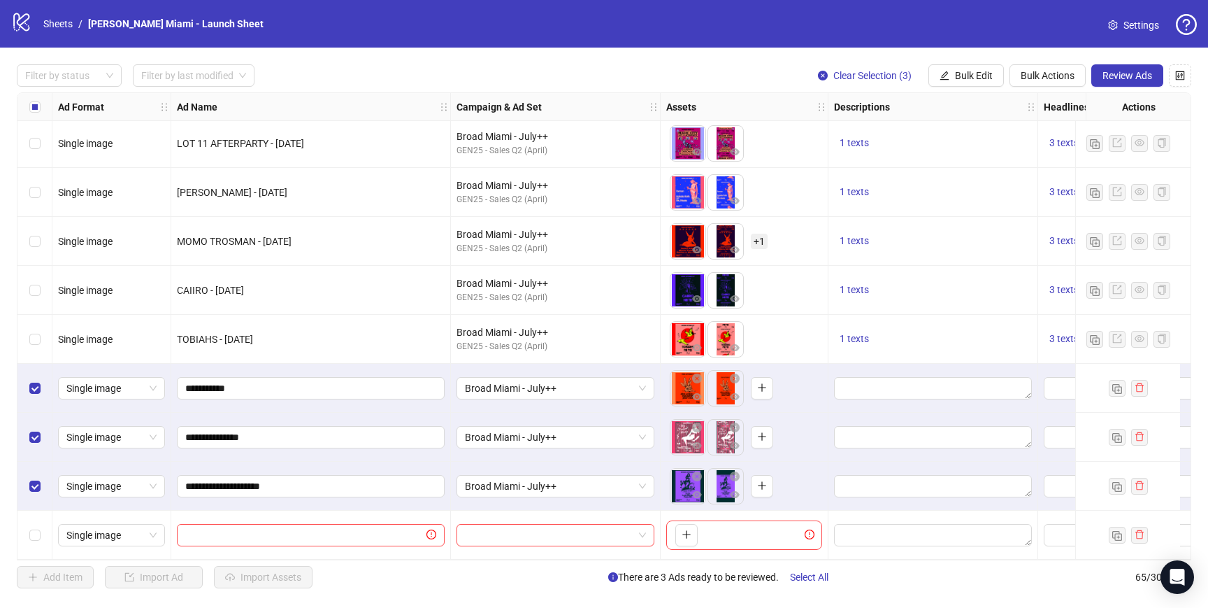
click at [805, 436] on div "To pick up a draggable item, press the space bar. While dragging, use the arrow…" at bounding box center [744, 436] width 156 height 43
click at [522, 552] on div at bounding box center [556, 534] width 210 height 49
click at [35, 487] on label "Select row 64" at bounding box center [34, 485] width 11 height 15
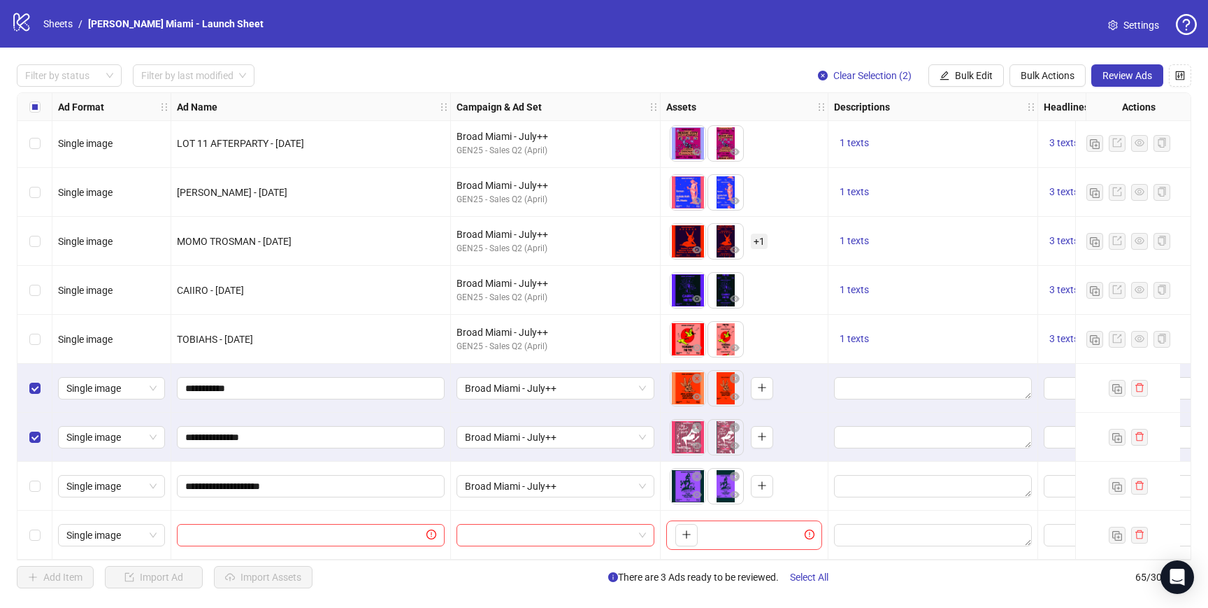
click at [38, 443] on div "Select row 63" at bounding box center [34, 437] width 35 height 49
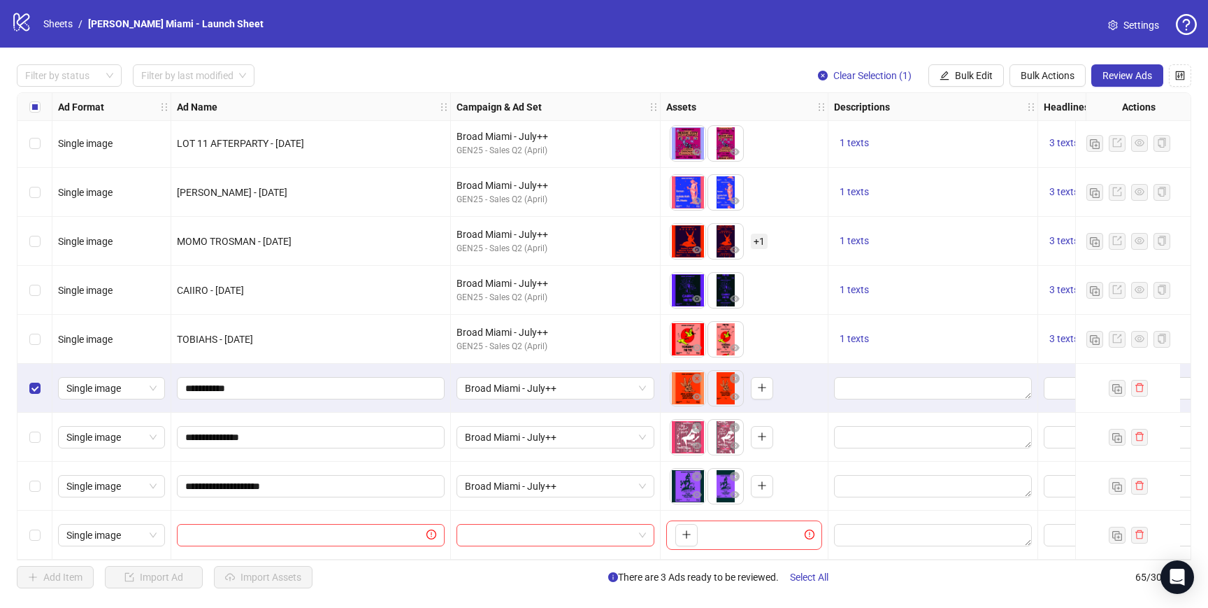
click at [41, 385] on div "Select row 62" at bounding box center [34, 388] width 35 height 49
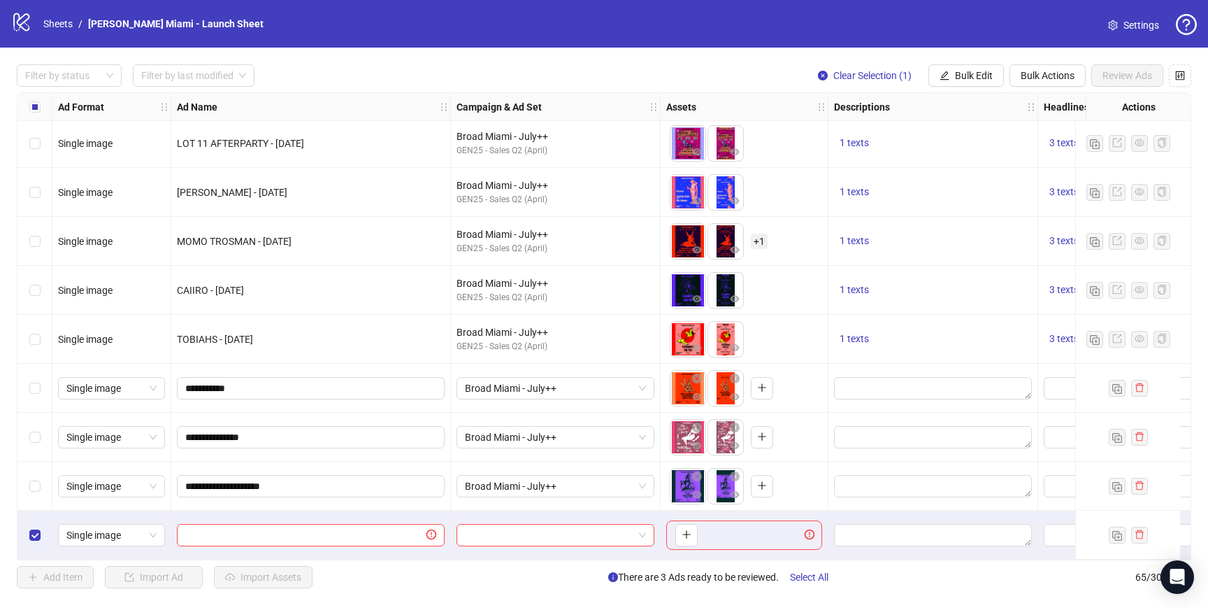
click at [1044, 62] on div "Filter by status Filter by last modified Clear Selection (1) Bulk Edit Bulk Act…" at bounding box center [604, 326] width 1208 height 557
click at [1045, 69] on button "Bulk Actions" at bounding box center [1048, 75] width 76 height 22
click at [1051, 107] on span "Delete" at bounding box center [1068, 103] width 96 height 15
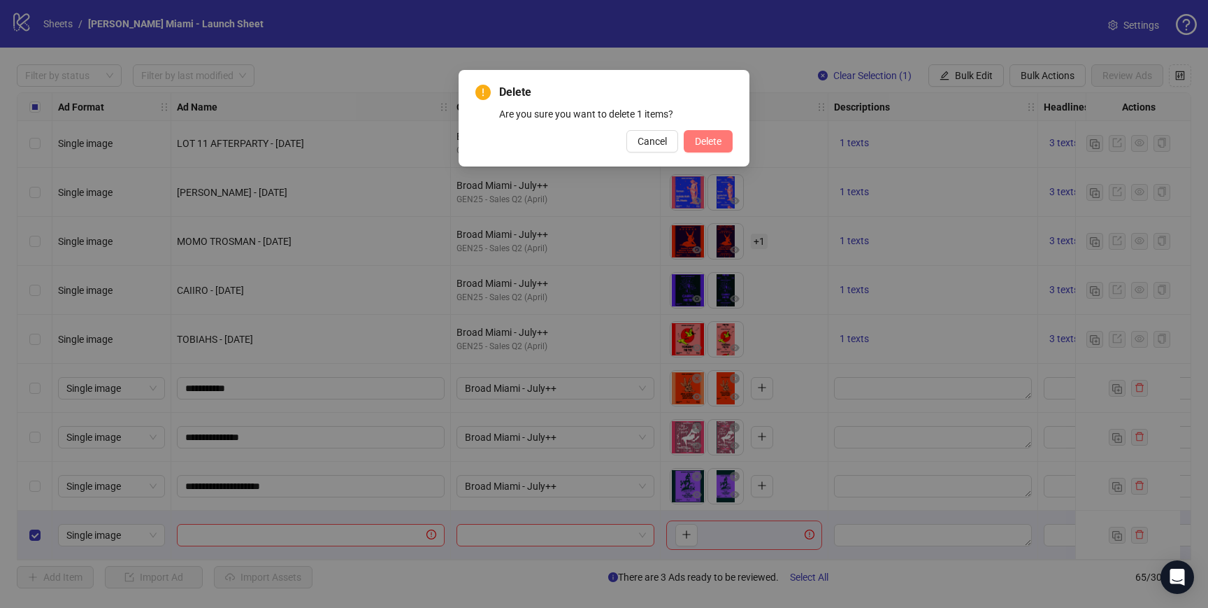
click at [725, 145] on button "Delete" at bounding box center [708, 141] width 49 height 22
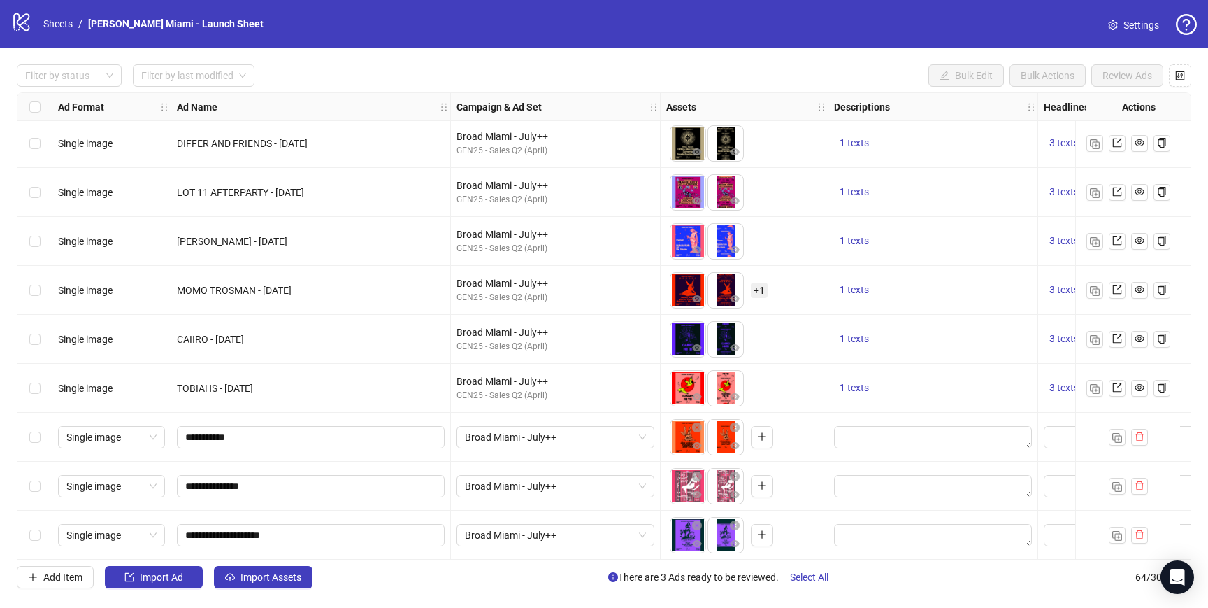
click at [27, 433] on div "Select row 62" at bounding box center [34, 437] width 35 height 49
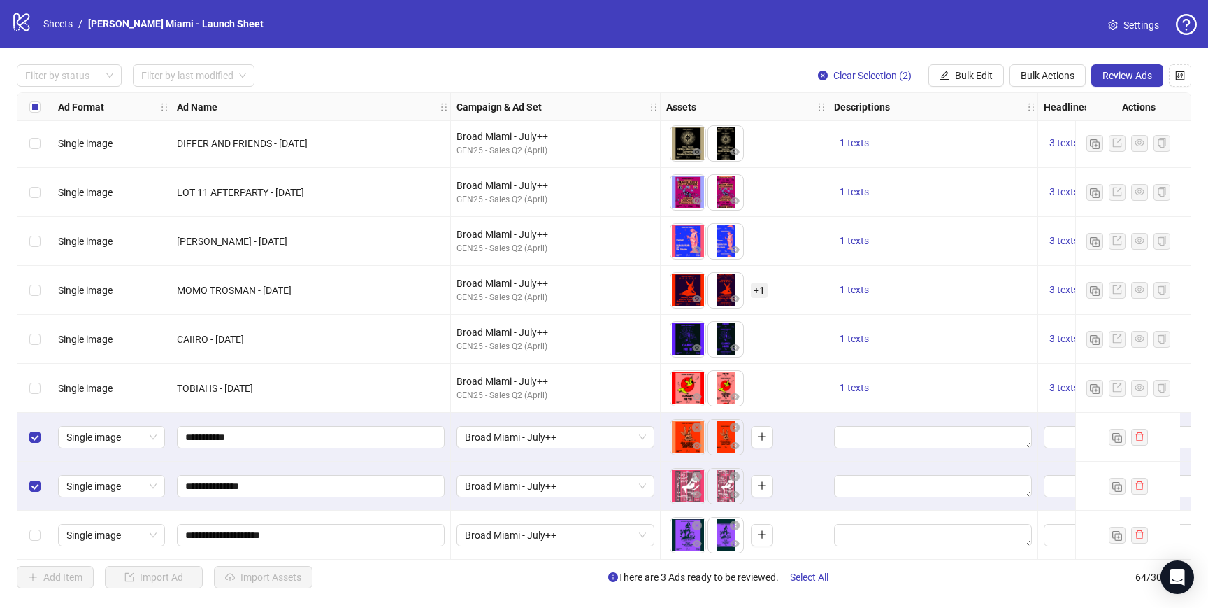
click at [38, 520] on div "Select row 64" at bounding box center [34, 534] width 35 height 49
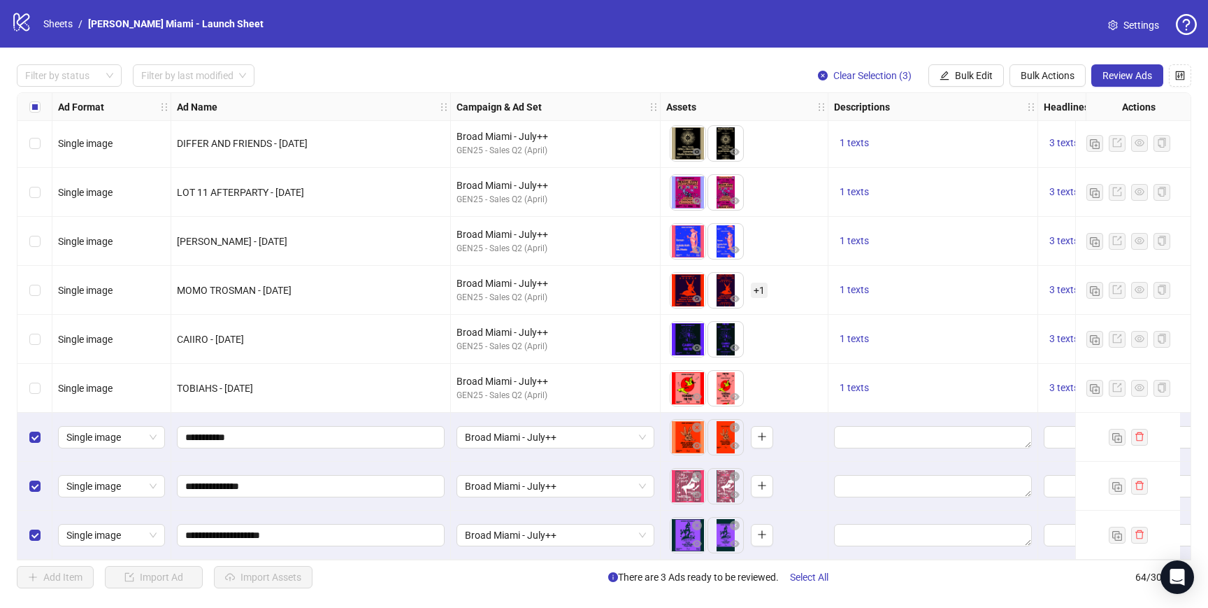
click at [720, 560] on div "Ad Format Ad Name Campaign & Ad Set Assets Descriptions Headlines Primary Texts…" at bounding box center [604, 326] width 1175 height 468
click at [719, 560] on div "Filter by status Filter by last modified Clear Selection (3) Bulk Edit Bulk Act…" at bounding box center [604, 326] width 1208 height 557
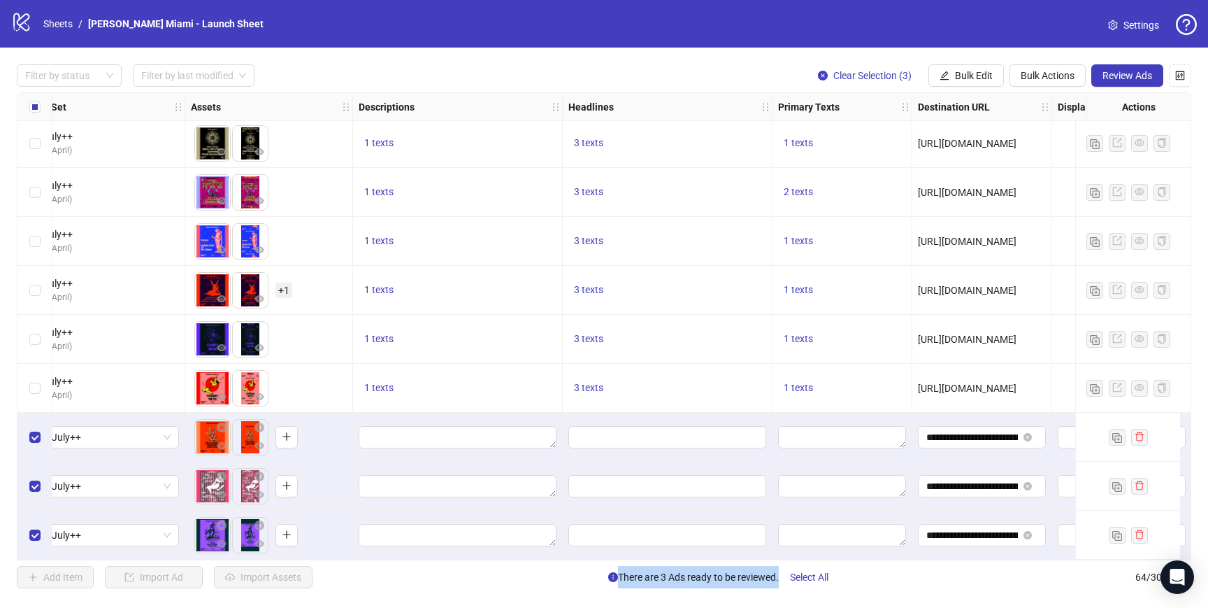
scroll to position [2700, 473]
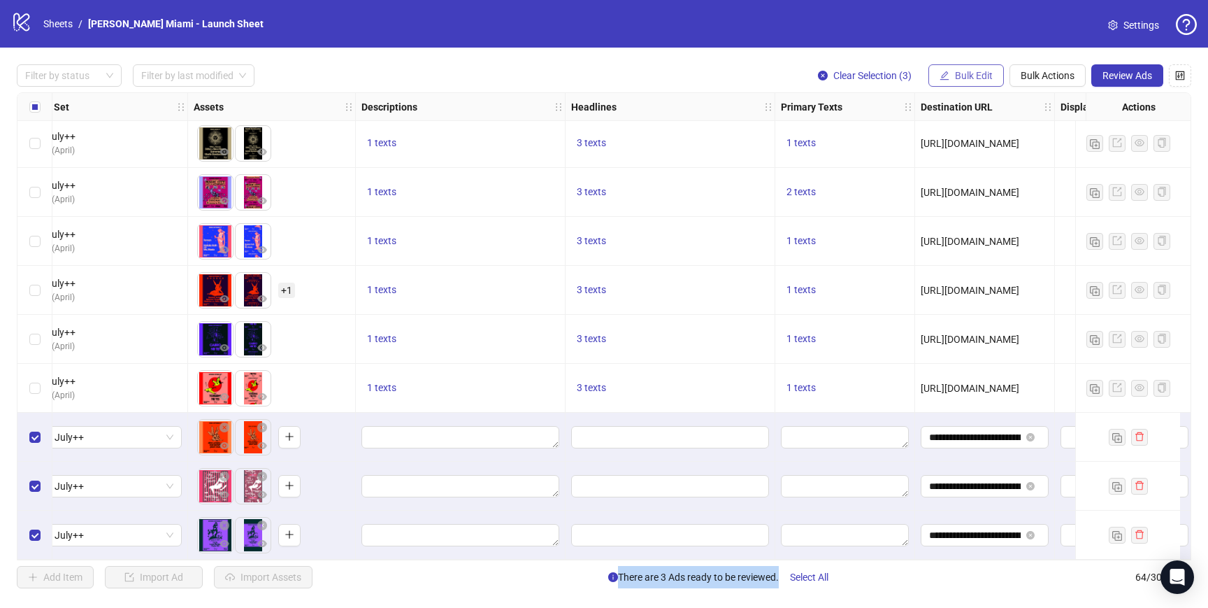
click at [974, 80] on span "Bulk Edit" at bounding box center [974, 75] width 38 height 11
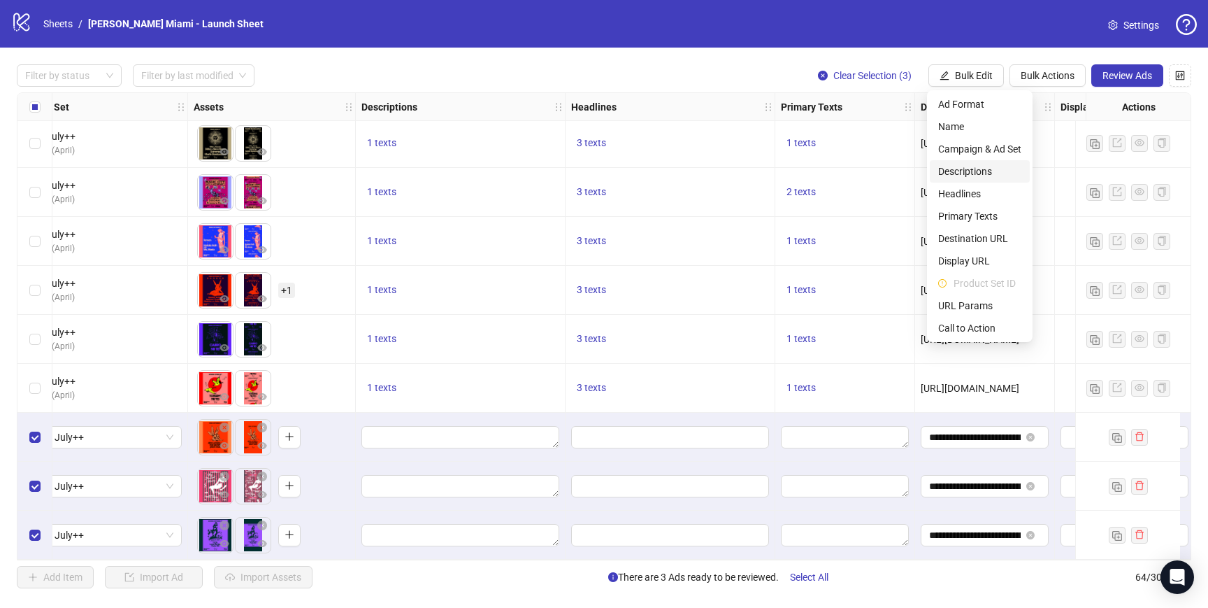
click at [980, 170] on span "Descriptions" at bounding box center [979, 171] width 83 height 15
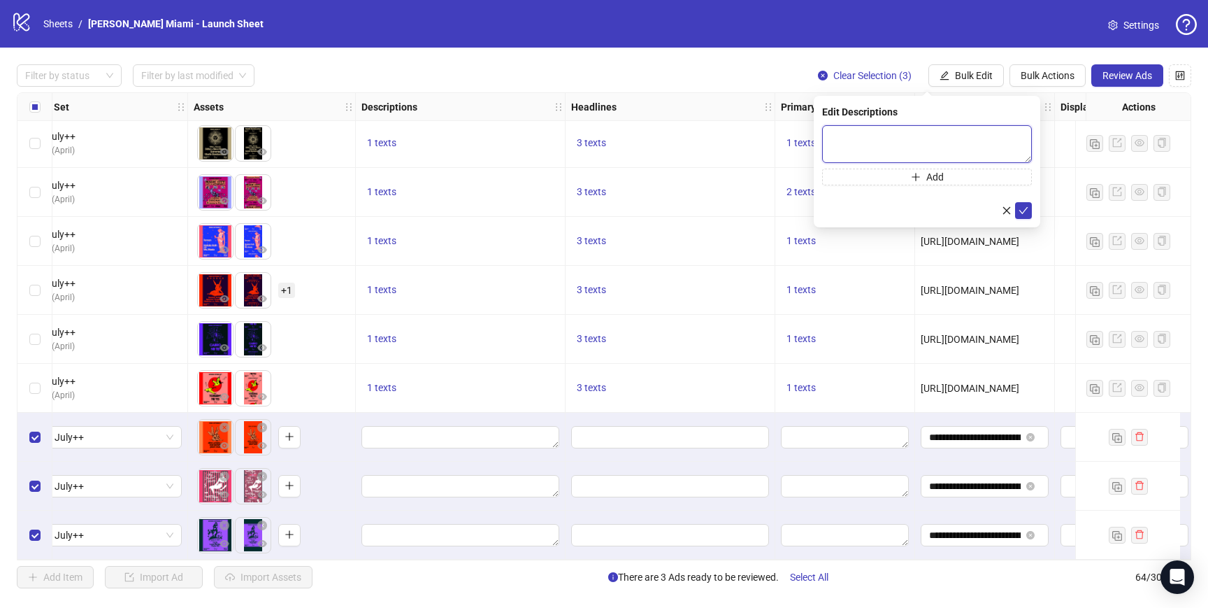
click at [866, 149] on textarea at bounding box center [927, 144] width 210 height 38
type textarea "**********"
click at [1030, 210] on button "submit" at bounding box center [1023, 210] width 17 height 17
